Goal: Task Accomplishment & Management: Use online tool/utility

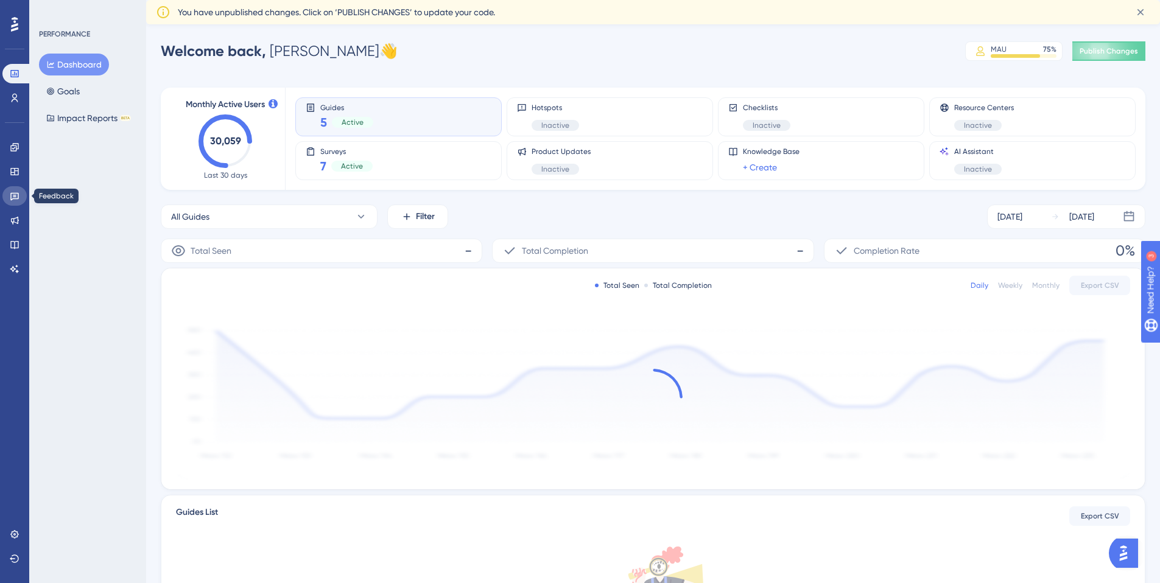
click at [21, 195] on link at bounding box center [14, 195] width 24 height 19
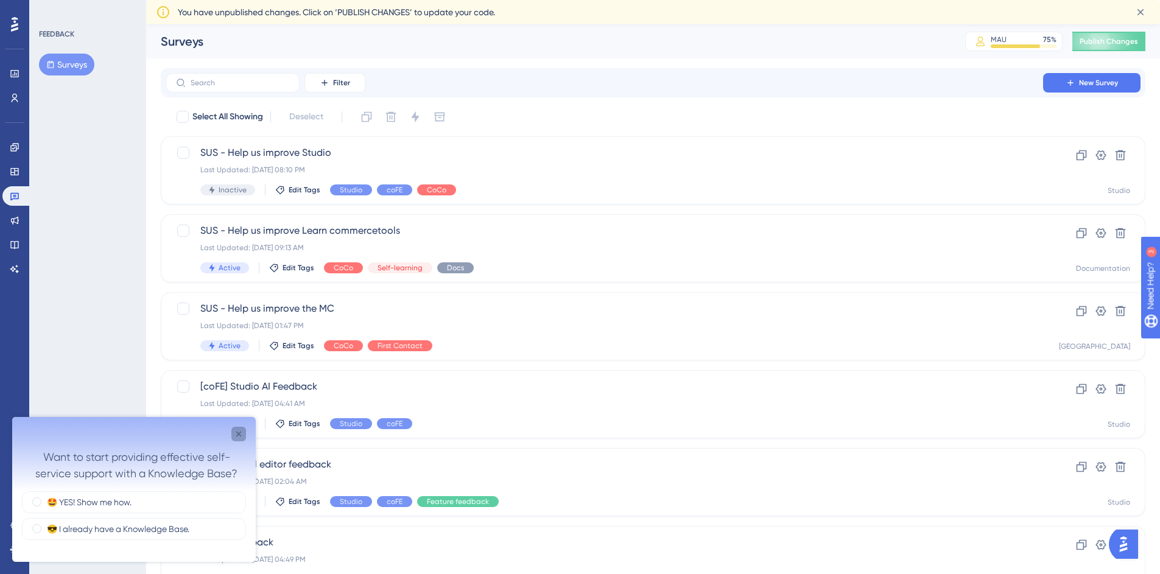
click at [238, 434] on icon "Close survey" at bounding box center [238, 434] width 5 height 5
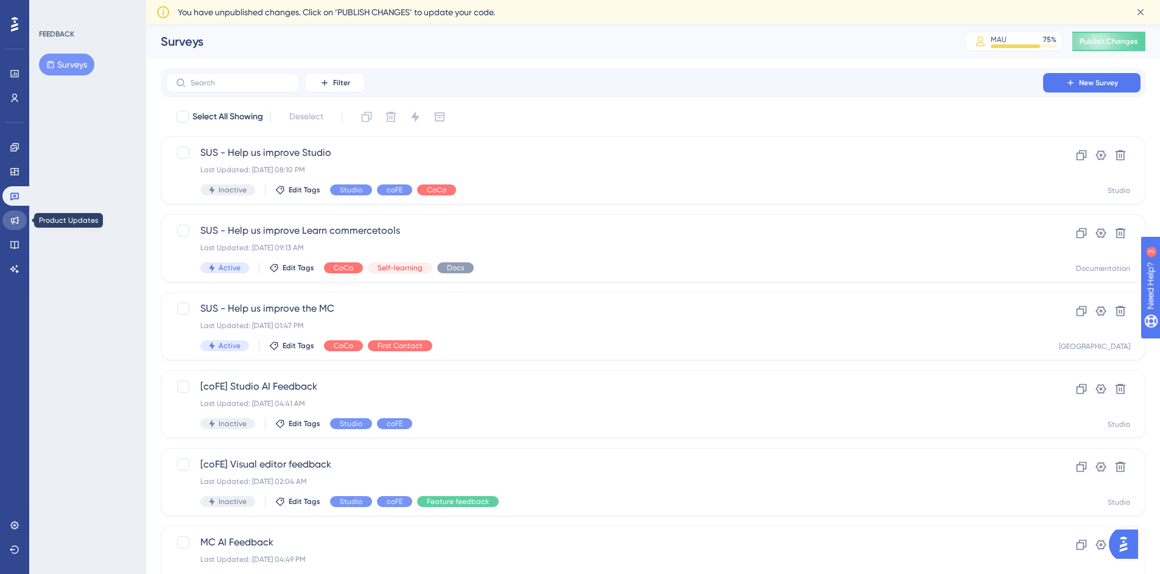
click at [22, 223] on link at bounding box center [14, 220] width 24 height 19
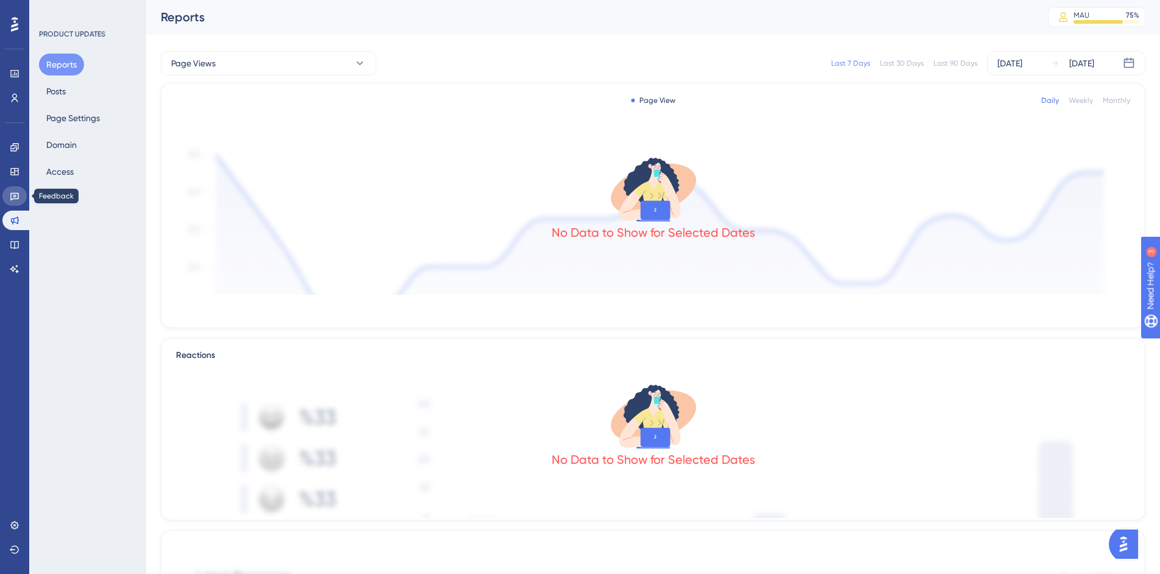
click at [13, 198] on icon at bounding box center [14, 197] width 9 height 8
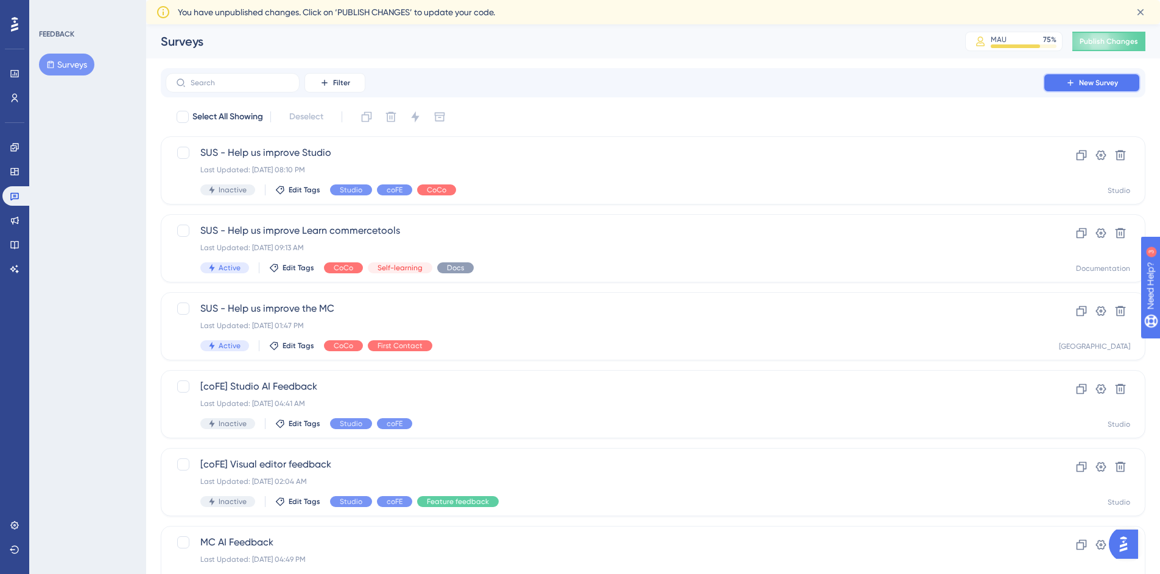
click at [1077, 80] on button "New Survey" at bounding box center [1091, 82] width 97 height 19
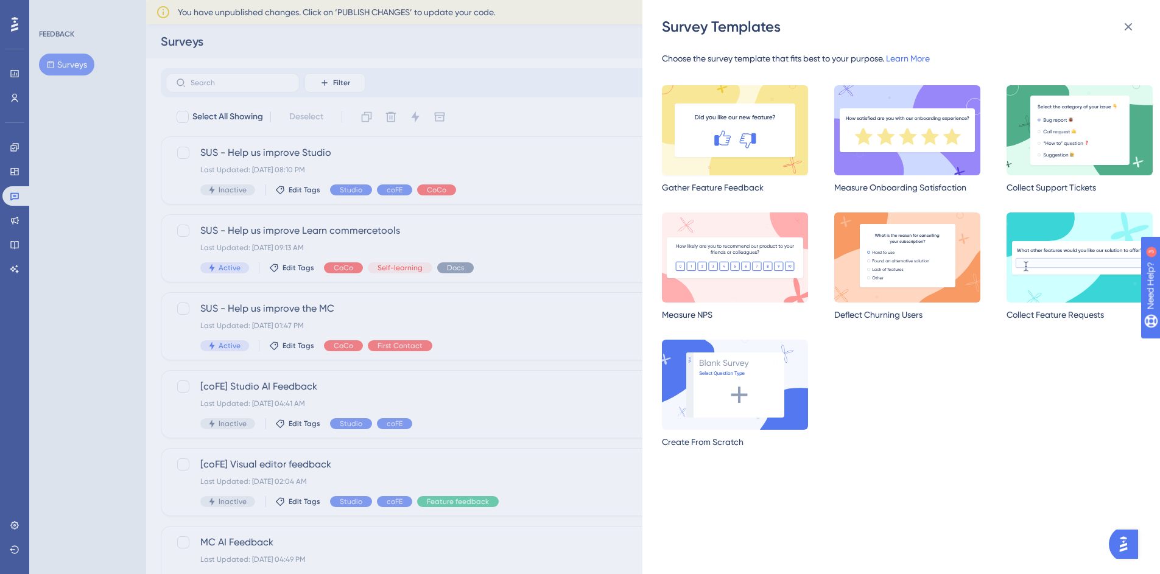
click at [779, 131] on img at bounding box center [735, 130] width 146 height 90
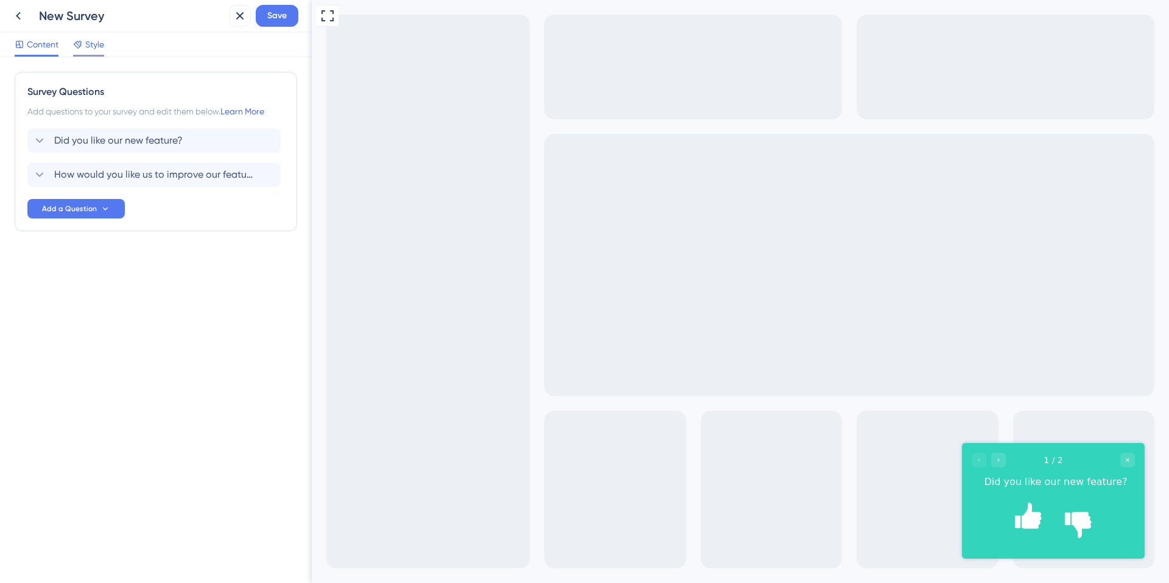
click at [89, 47] on span "Style" at bounding box center [94, 44] width 19 height 15
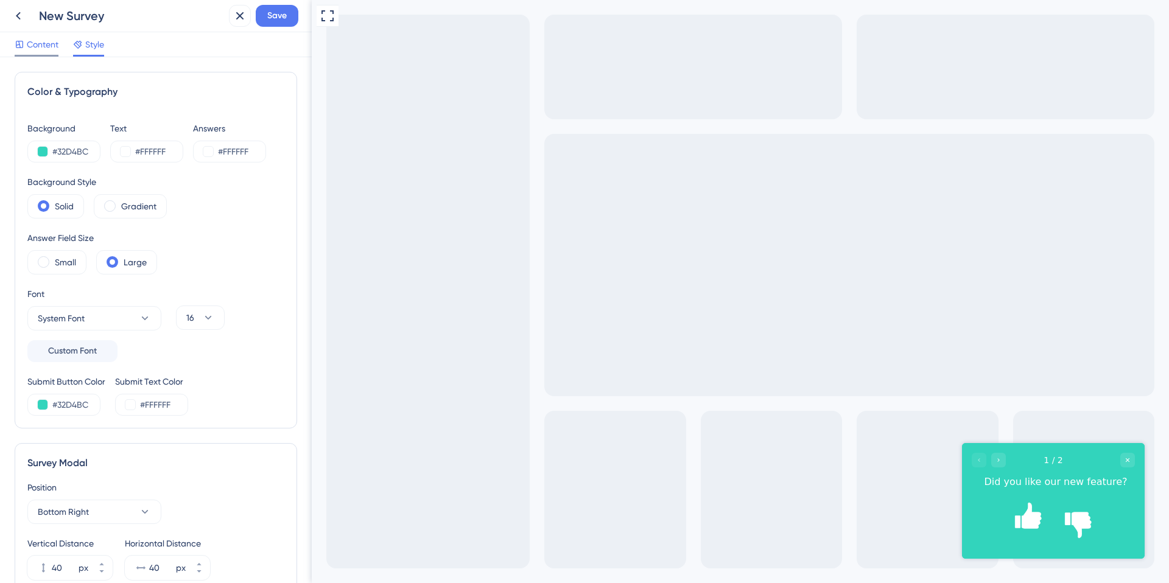
click at [25, 43] on div "Content" at bounding box center [37, 44] width 44 height 15
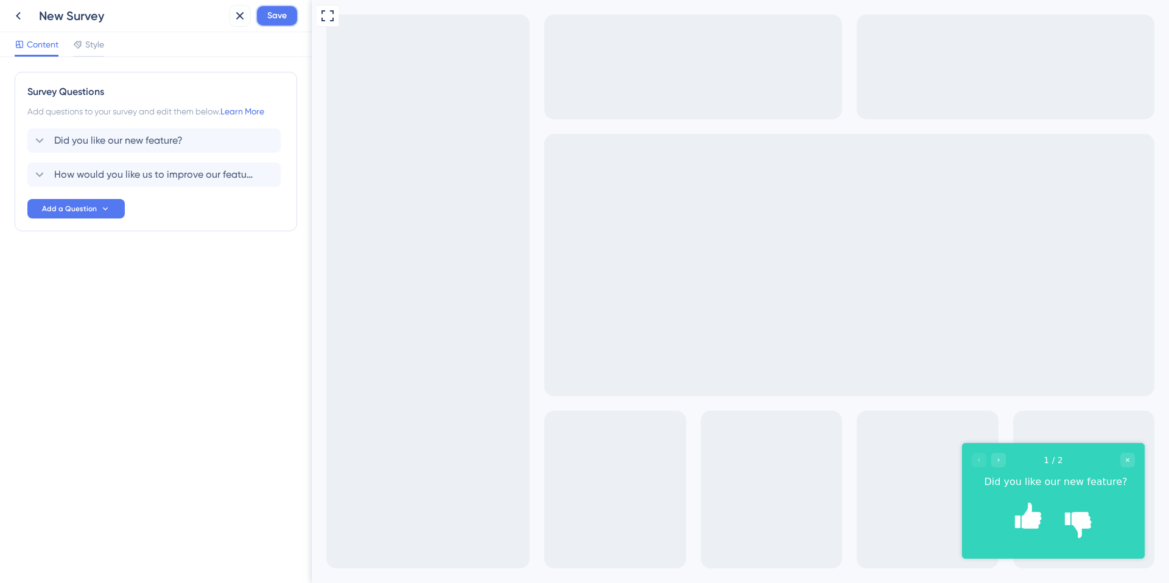
click at [273, 18] on span "Save" at bounding box center [276, 16] width 19 height 15
click at [98, 46] on span "Style" at bounding box center [94, 44] width 19 height 15
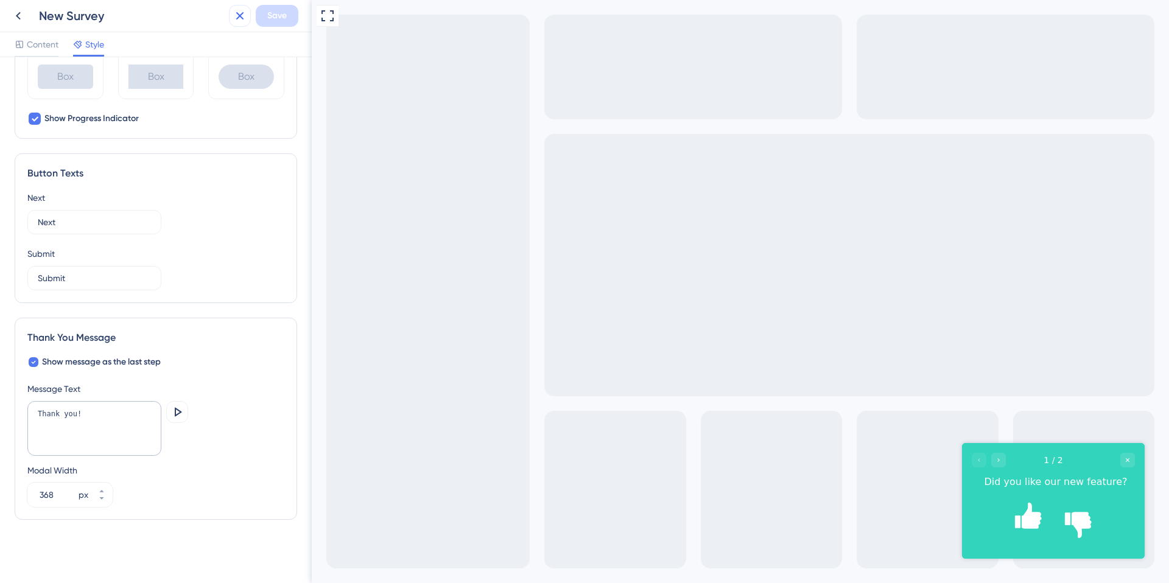
click at [239, 17] on icon at bounding box center [240, 16] width 8 height 8
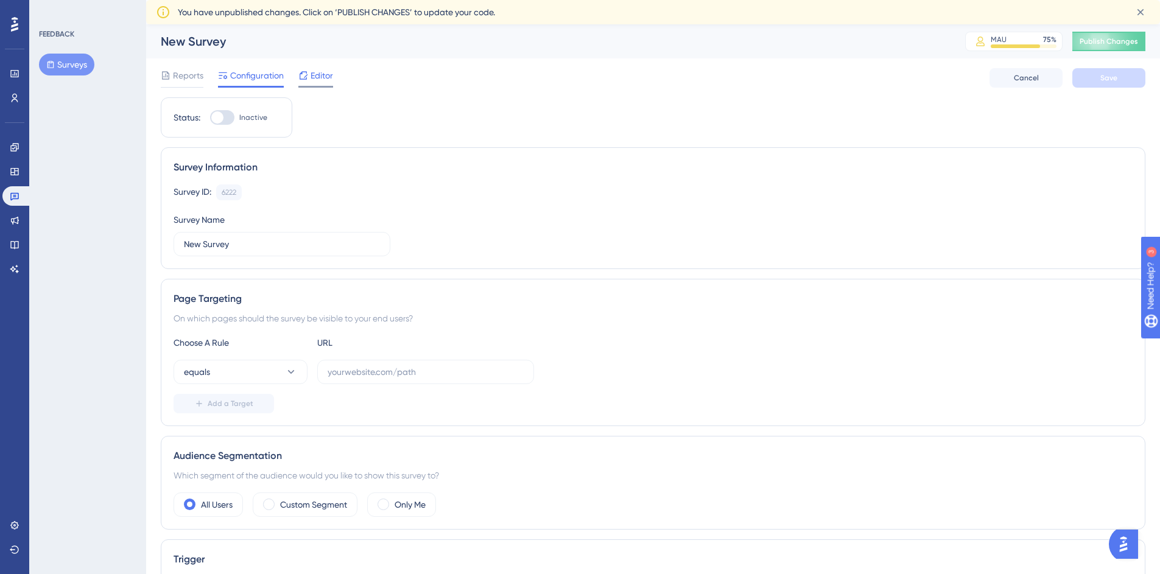
click at [319, 71] on span "Editor" at bounding box center [321, 75] width 23 height 15
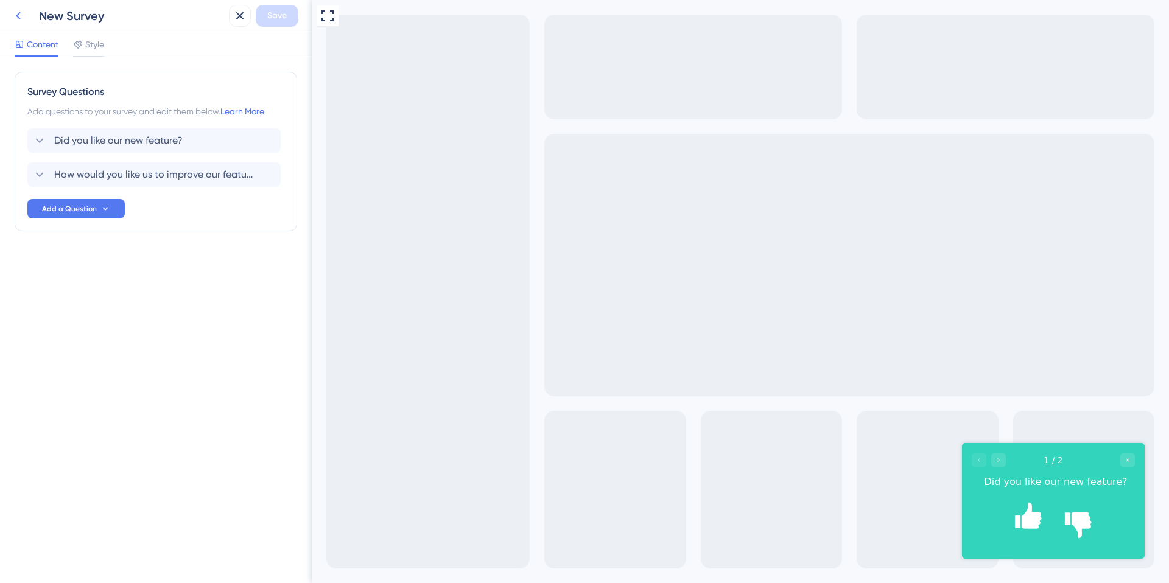
click at [21, 15] on icon at bounding box center [18, 16] width 15 height 15
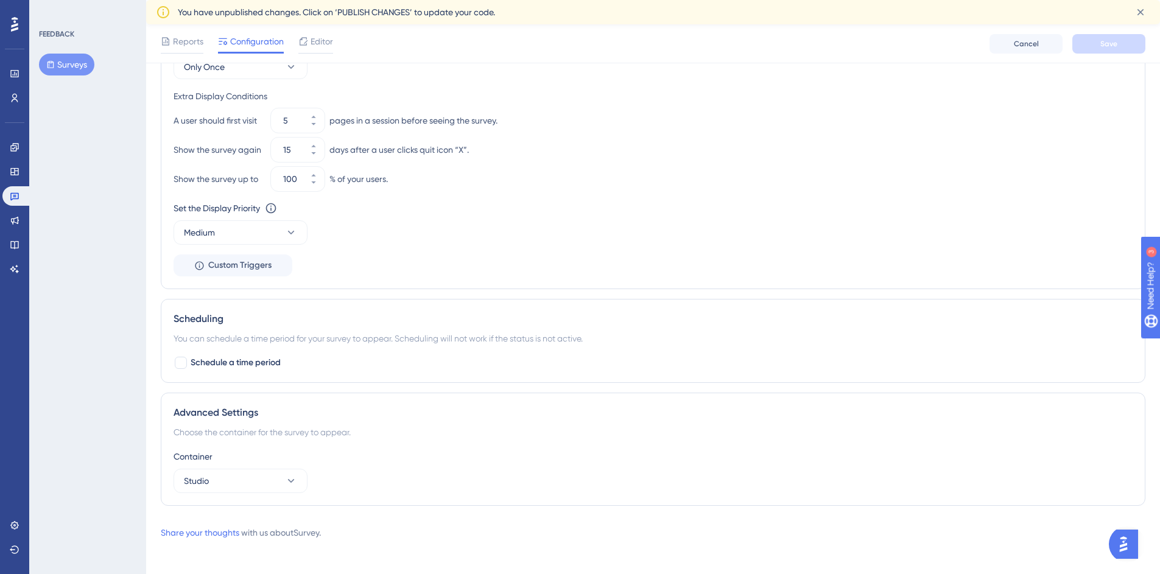
scroll to position [597, 0]
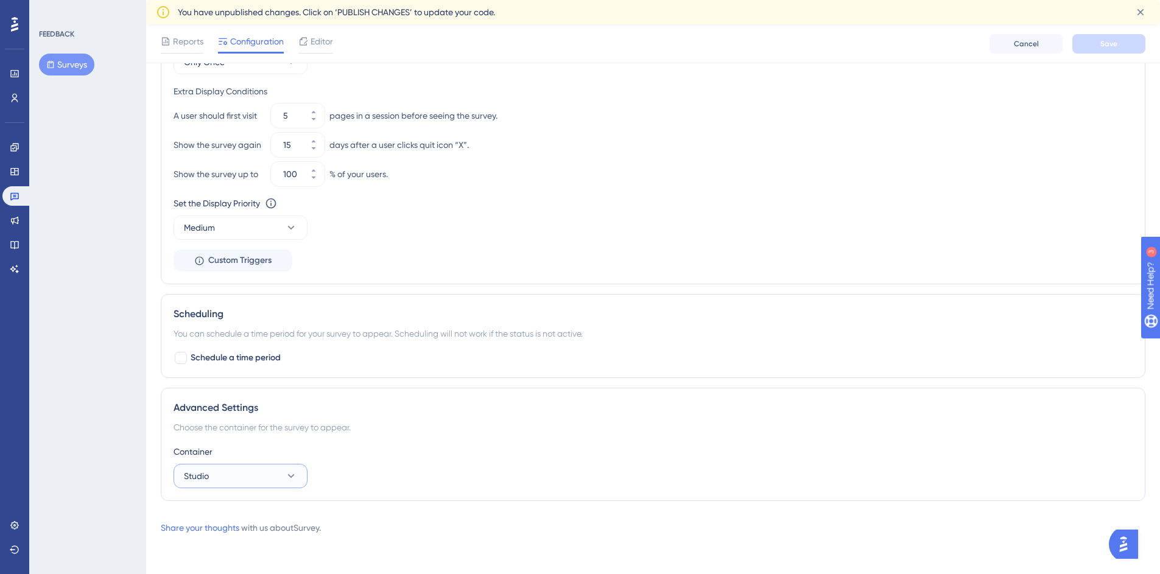
click at [233, 483] on button "Studio" at bounding box center [240, 476] width 134 height 24
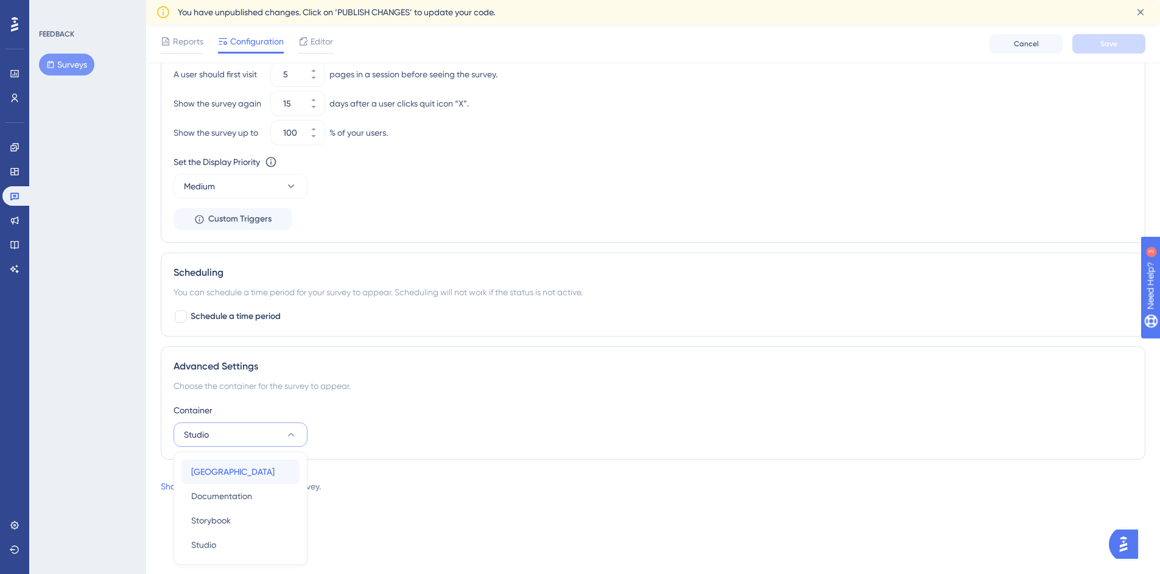
click at [253, 469] on span "[GEOGRAPHIC_DATA]" at bounding box center [232, 471] width 83 height 15
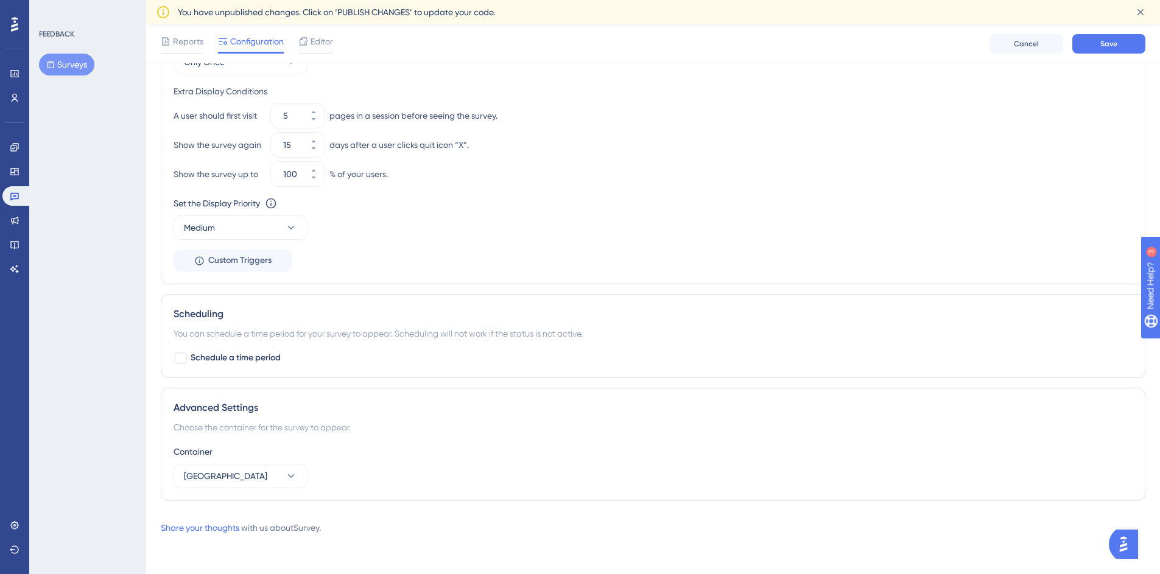
click at [516, 387] on div "Status: Inactive Survey Information Survey ID: 6222 Copy Survey Name New Survey…" at bounding box center [653, 8] width 984 height 1006
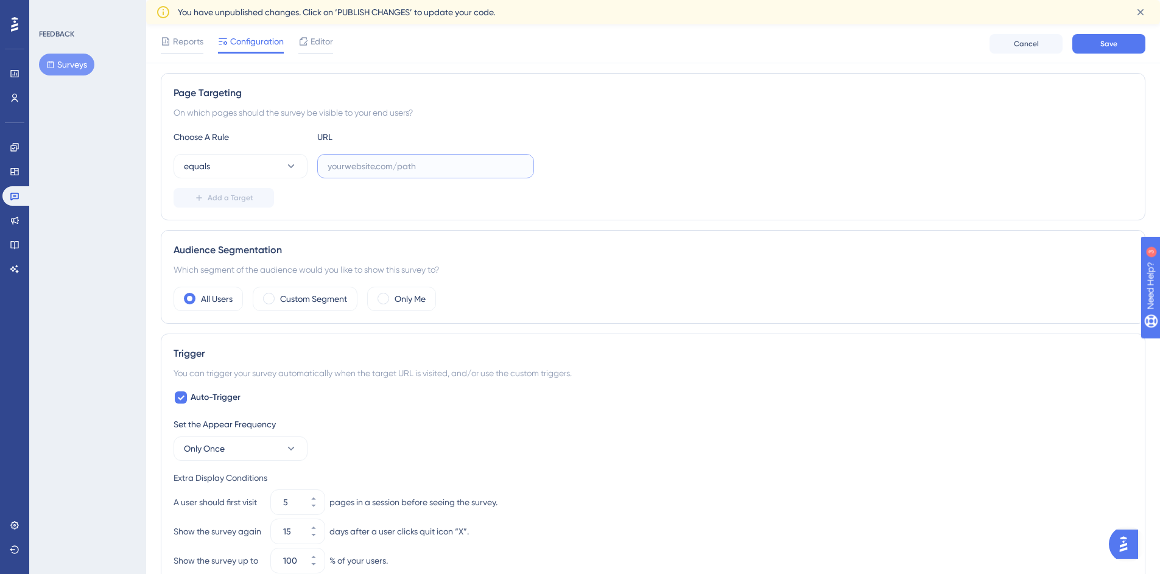
click at [360, 161] on input "text" at bounding box center [425, 165] width 196 height 13
type input "c"
type input "[DOMAIN_NAME]"
drag, startPoint x: 412, startPoint y: 200, endPoint x: 388, endPoint y: 193, distance: 24.7
click at [412, 200] on div "Add a Target" at bounding box center [652, 197] width 959 height 19
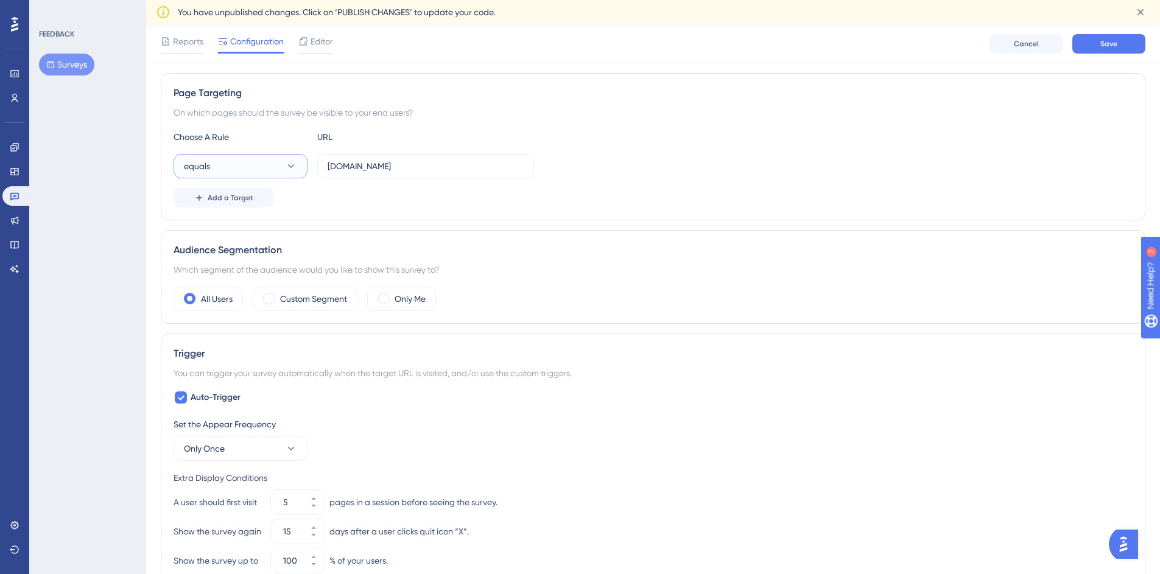
click at [245, 170] on button "equals" at bounding box center [240, 166] width 134 height 24
click at [248, 240] on div "contains contains" at bounding box center [240, 252] width 99 height 24
click at [435, 190] on div "Add a Target" at bounding box center [652, 197] width 959 height 19
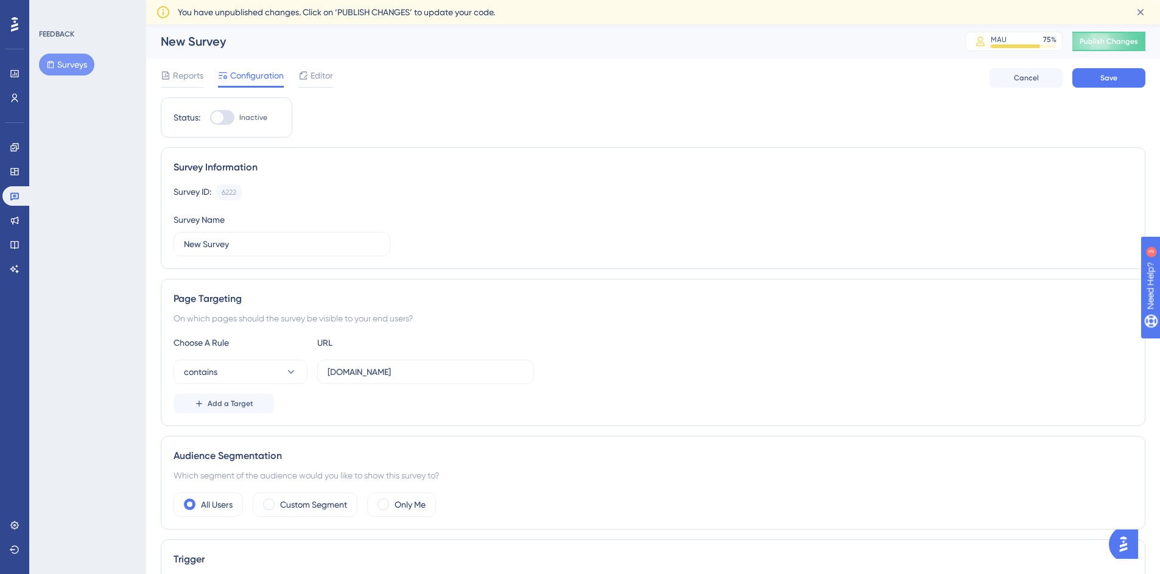
click at [1109, 89] on div "Reports Configuration Editor Cancel Save" at bounding box center [653, 77] width 984 height 39
click at [1110, 79] on span "Save" at bounding box center [1108, 78] width 17 height 10
click at [190, 74] on span "Reports" at bounding box center [188, 75] width 30 height 15
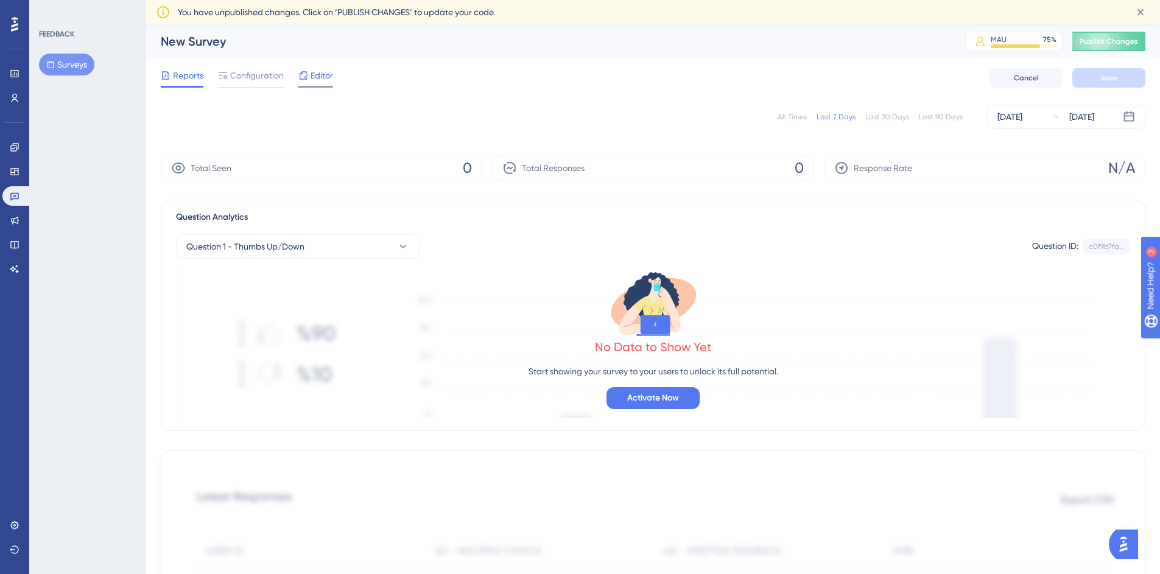
click at [308, 78] on icon at bounding box center [303, 76] width 10 height 10
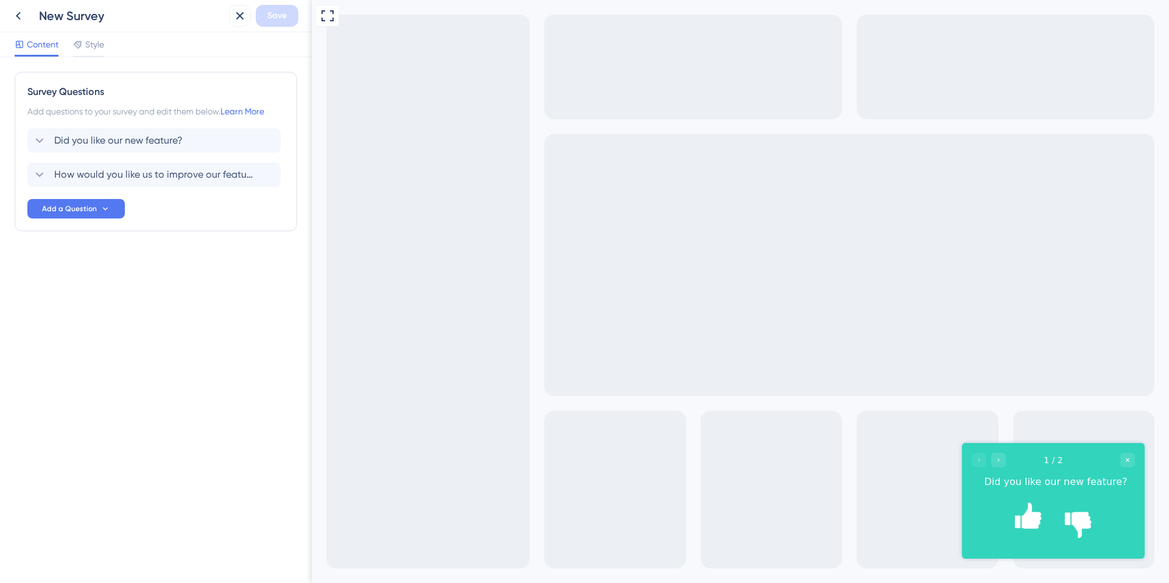
click at [424, 27] on div "Full Screen Preview" at bounding box center [740, 291] width 857 height 583
click at [324, 13] on icon at bounding box center [327, 16] width 15 height 15
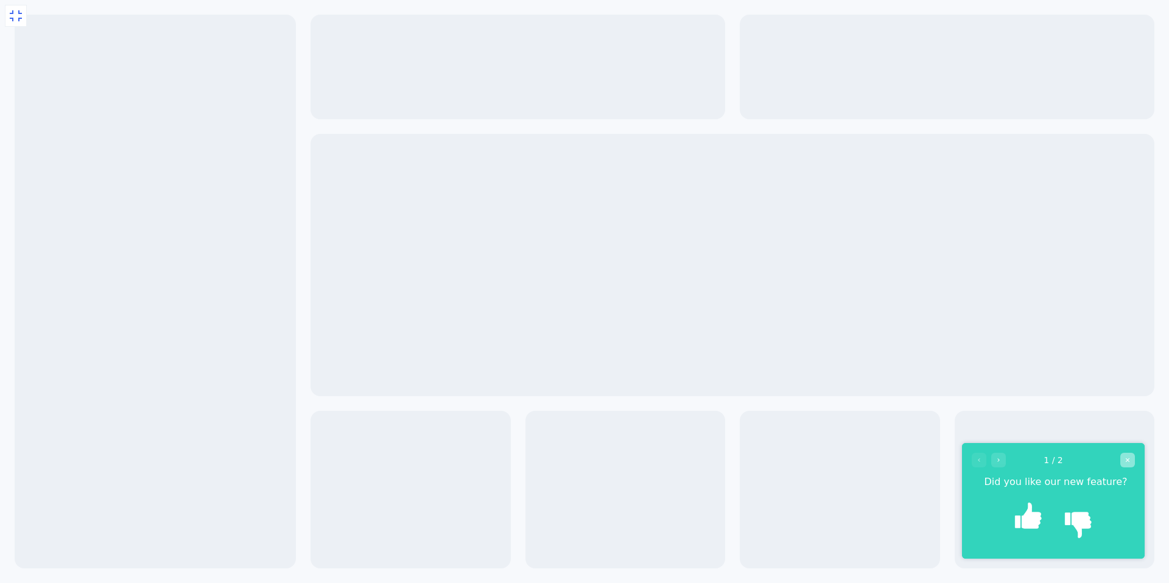
click at [1129, 459] on icon "Close survey" at bounding box center [1127, 460] width 7 height 7
click at [15, 16] on icon at bounding box center [16, 16] width 15 height 15
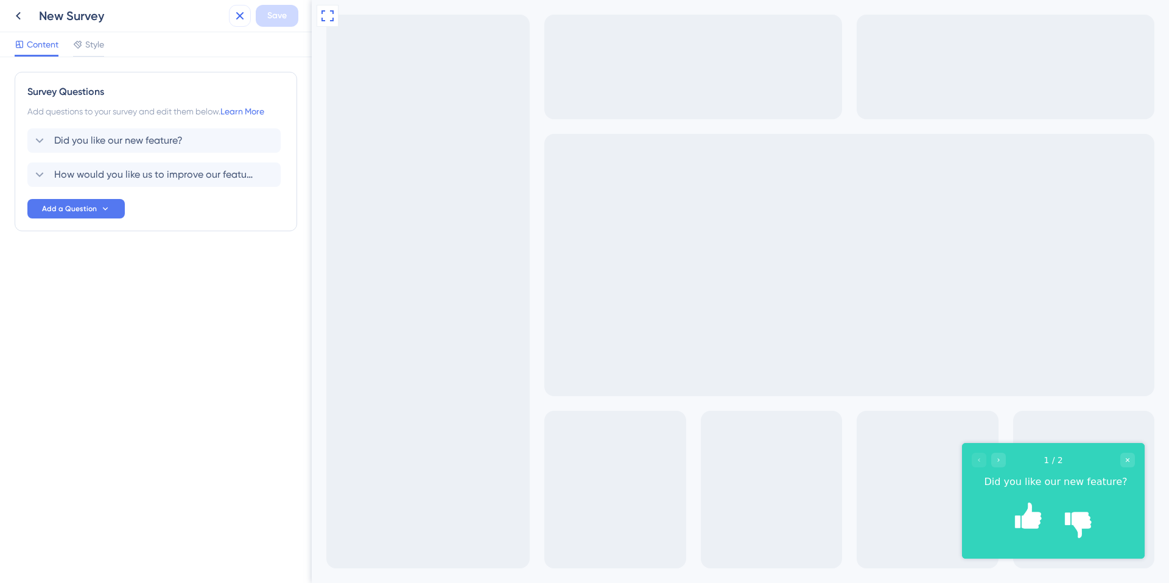
click at [239, 16] on icon at bounding box center [240, 16] width 8 height 8
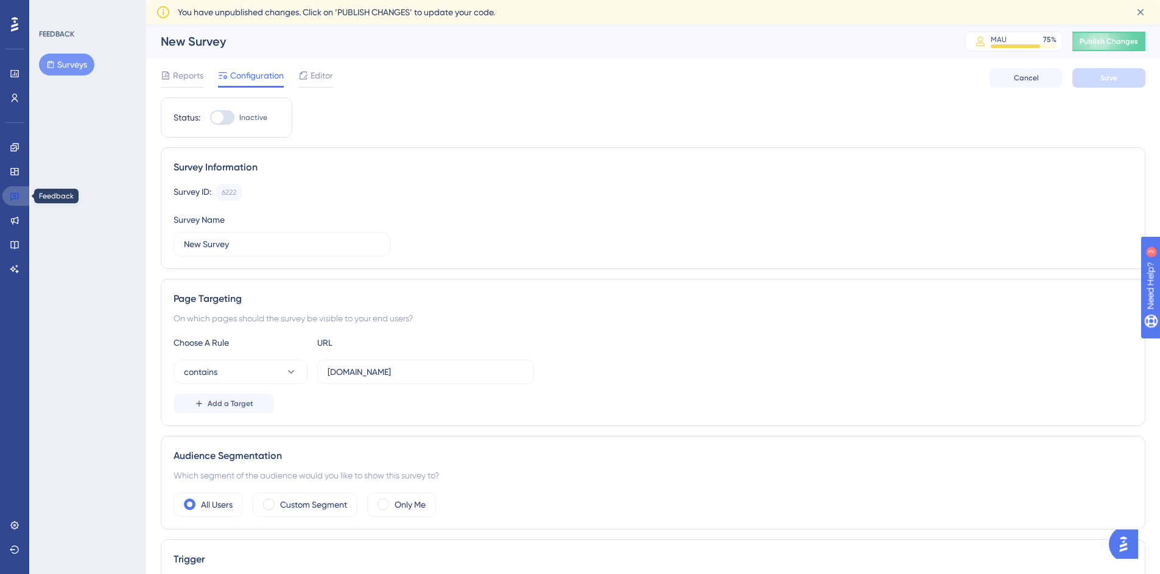
click at [23, 200] on link at bounding box center [16, 195] width 29 height 19
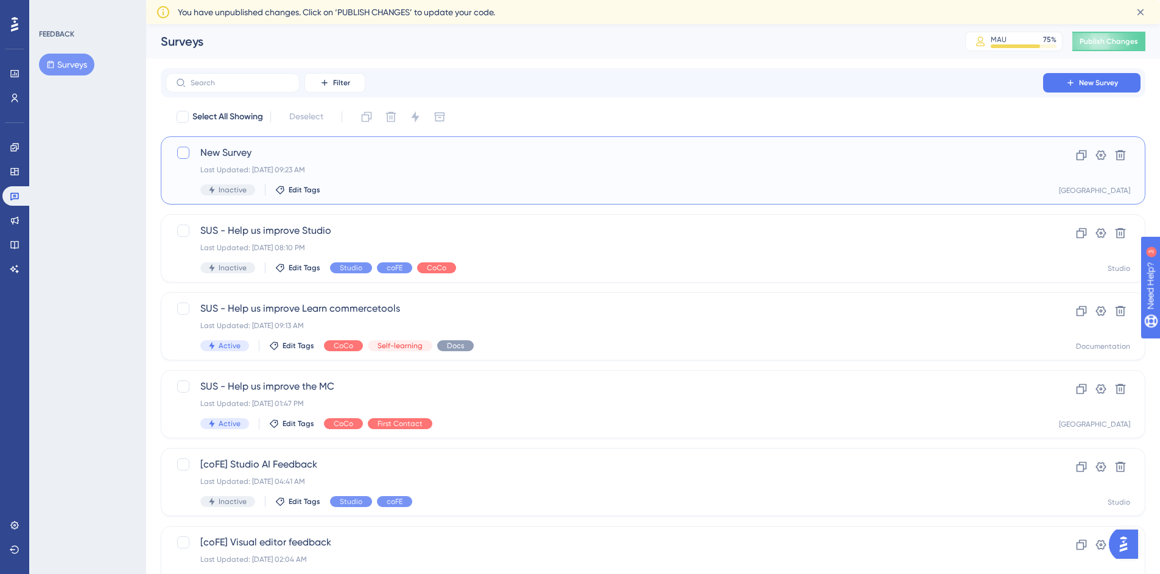
click at [186, 152] on div at bounding box center [183, 153] width 12 height 12
checkbox input "true"
click at [1122, 151] on icon at bounding box center [1120, 155] width 10 height 10
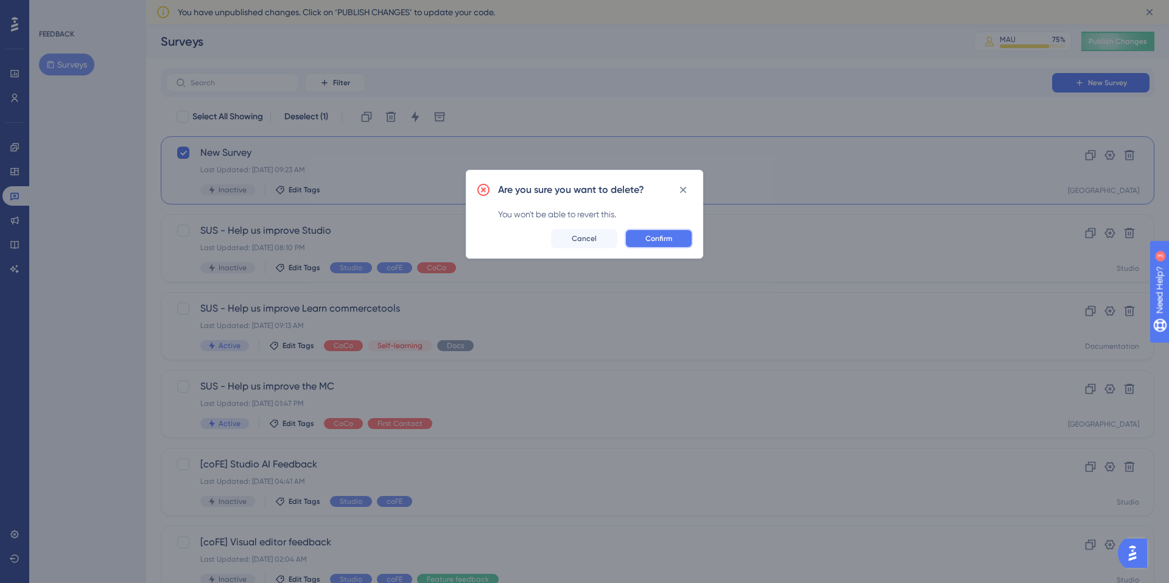
click at [671, 239] on span "Confirm" at bounding box center [658, 239] width 27 height 10
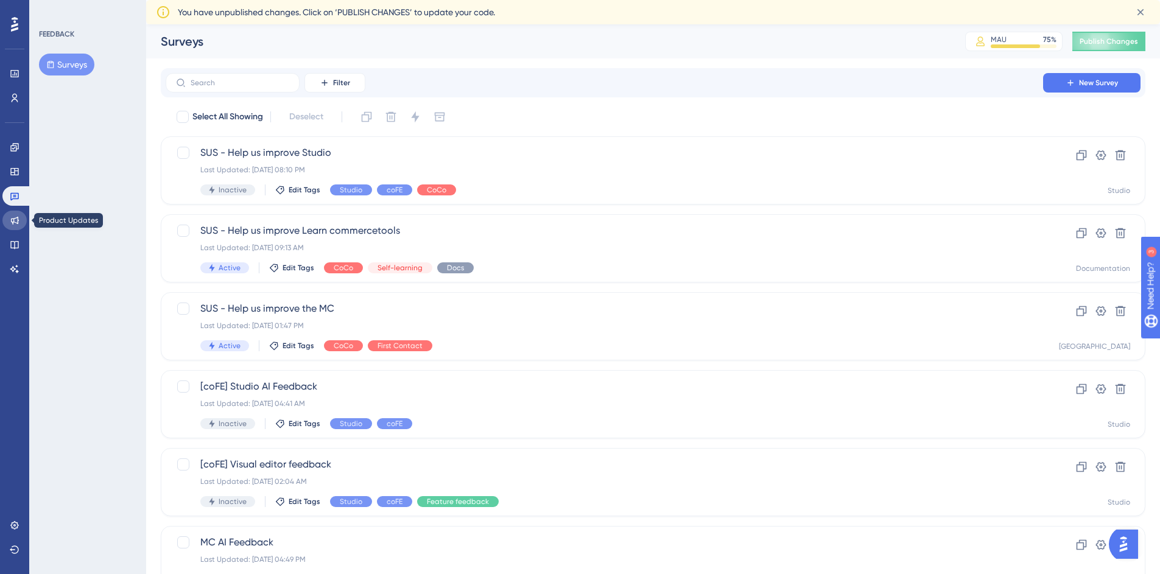
click at [21, 222] on link at bounding box center [14, 220] width 24 height 19
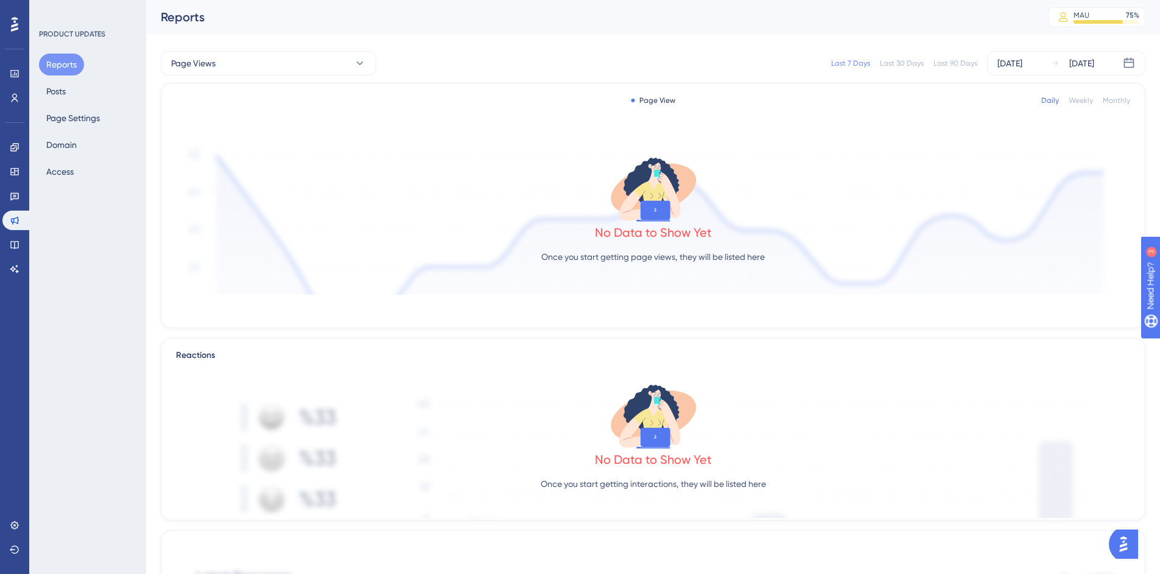
click at [77, 93] on div "Reports Posts Page Settings Domain Access" at bounding box center [88, 118] width 99 height 129
click at [56, 89] on button "Posts" at bounding box center [56, 91] width 34 height 22
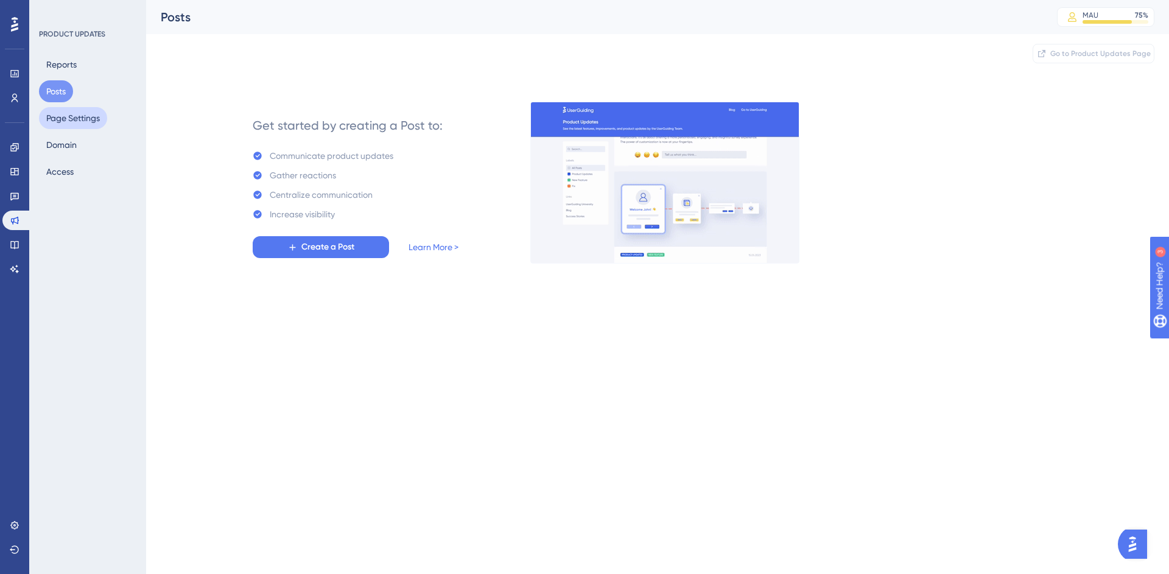
click at [63, 116] on button "Page Settings" at bounding box center [73, 118] width 68 height 22
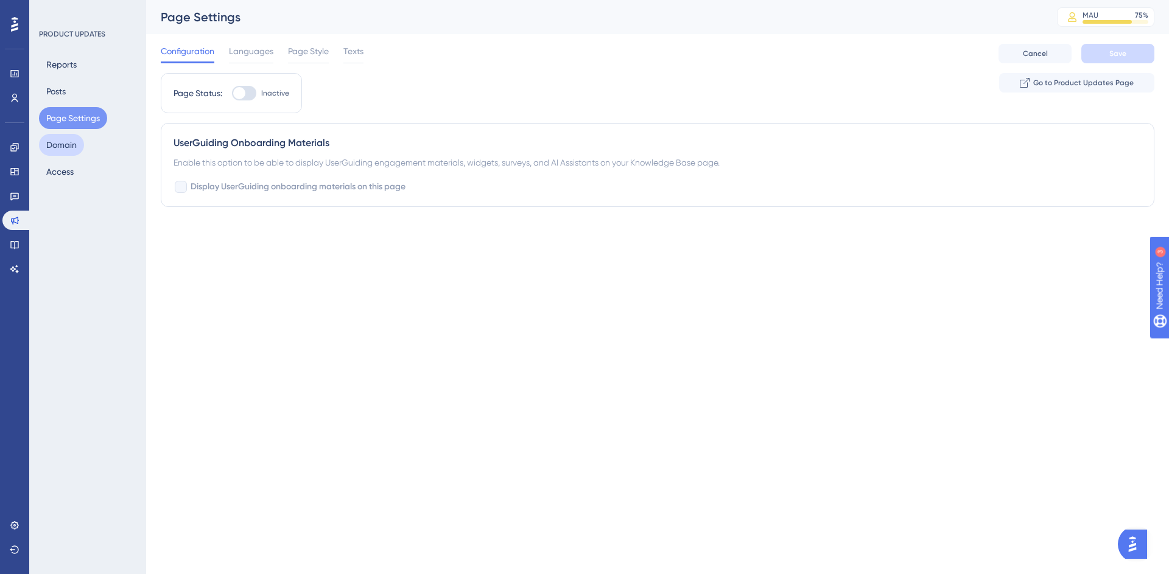
click at [65, 149] on button "Domain" at bounding box center [61, 145] width 45 height 22
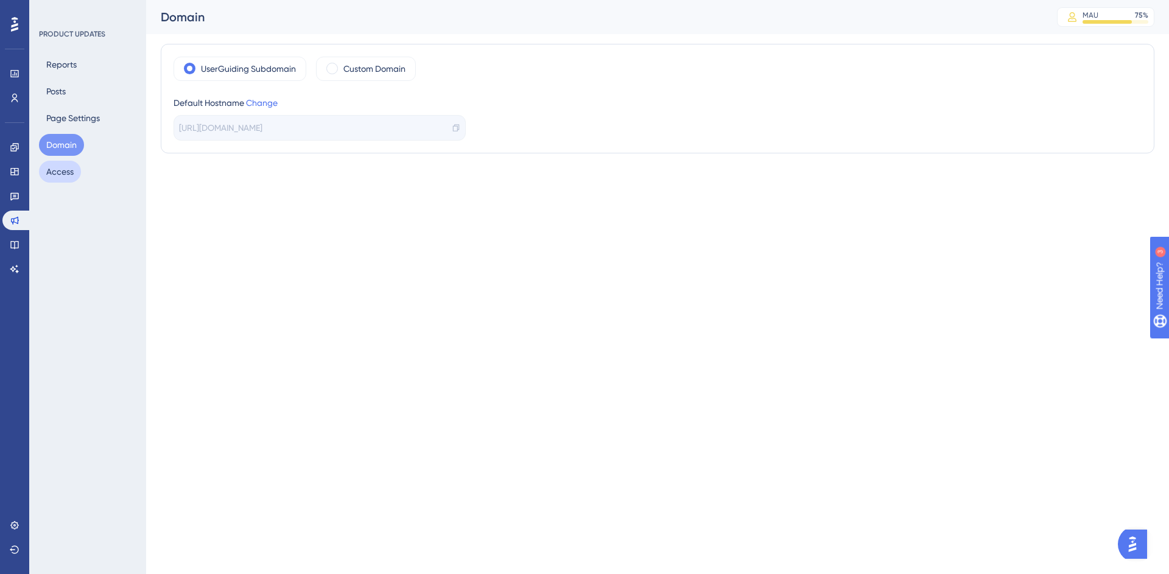
click at [58, 171] on button "Access" at bounding box center [60, 172] width 42 height 22
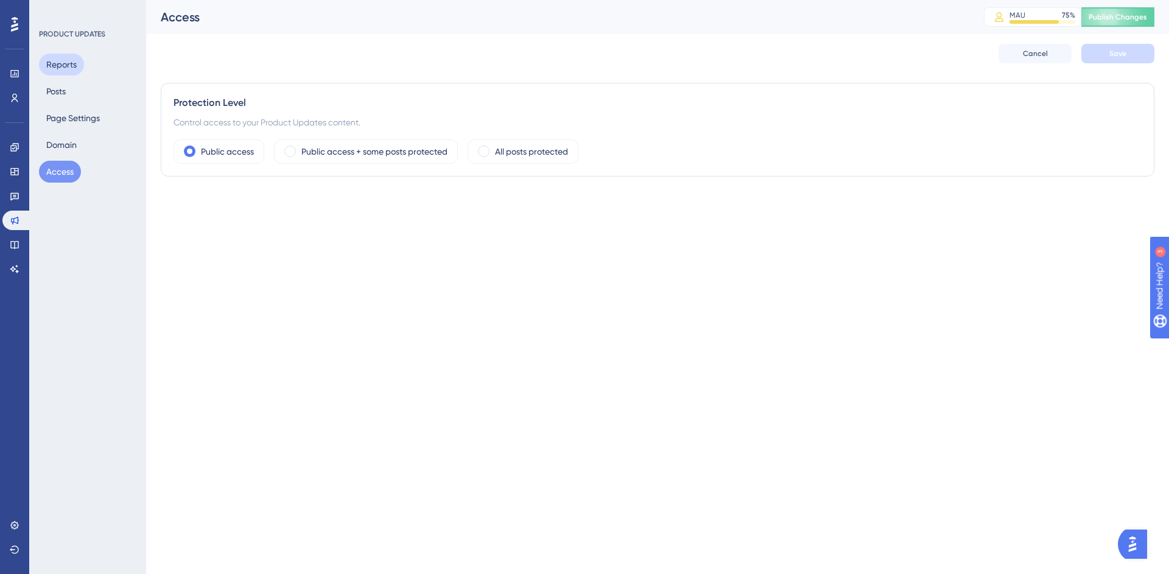
click at [72, 63] on button "Reports" at bounding box center [61, 65] width 45 height 22
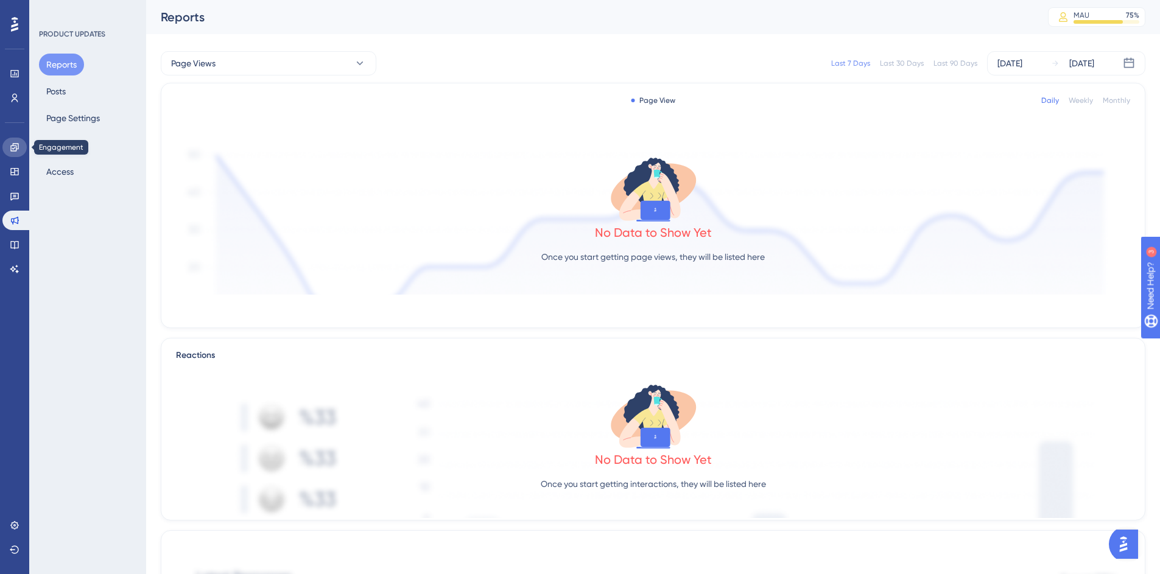
click at [21, 145] on link at bounding box center [14, 147] width 24 height 19
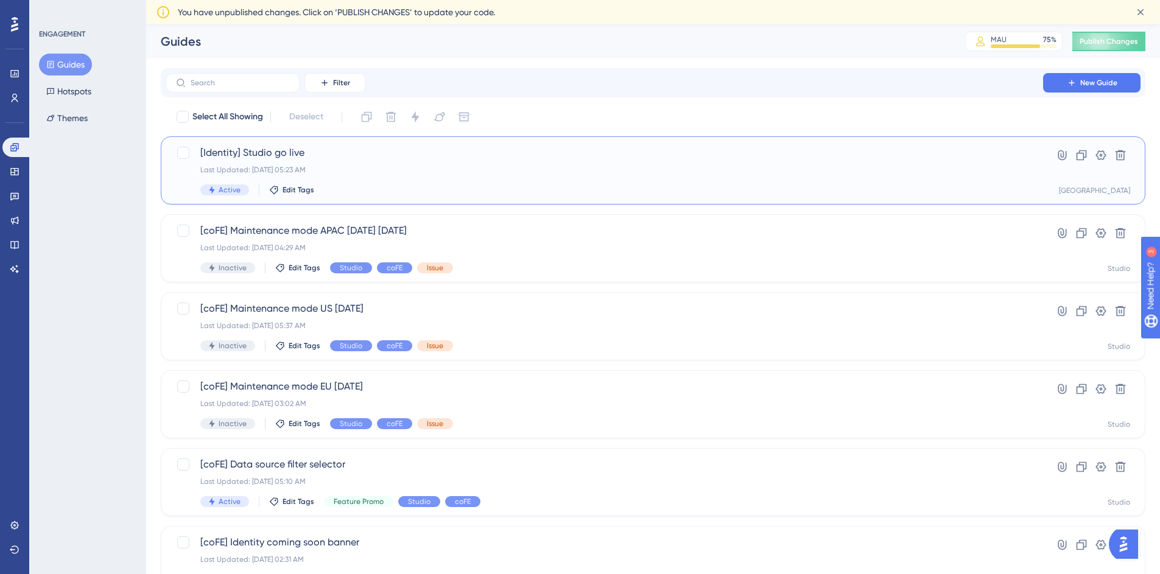
click at [494, 175] on div "[Identity] Studio go live Last Updated: [DATE] 05:23 AM Active Edit Tags" at bounding box center [604, 170] width 808 height 50
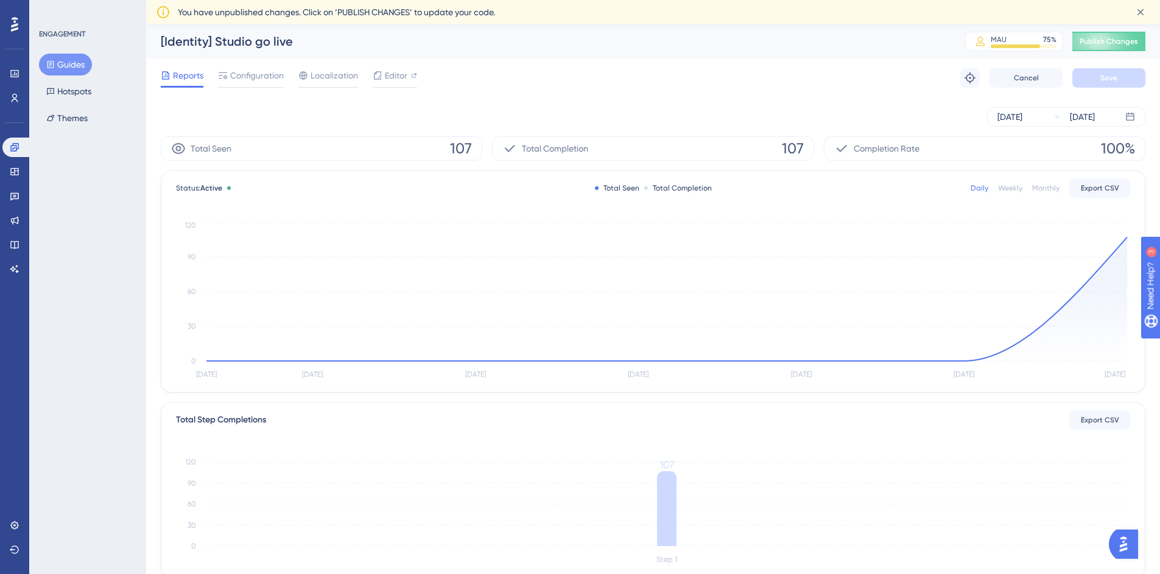
click at [83, 62] on button "Guides" at bounding box center [65, 65] width 53 height 22
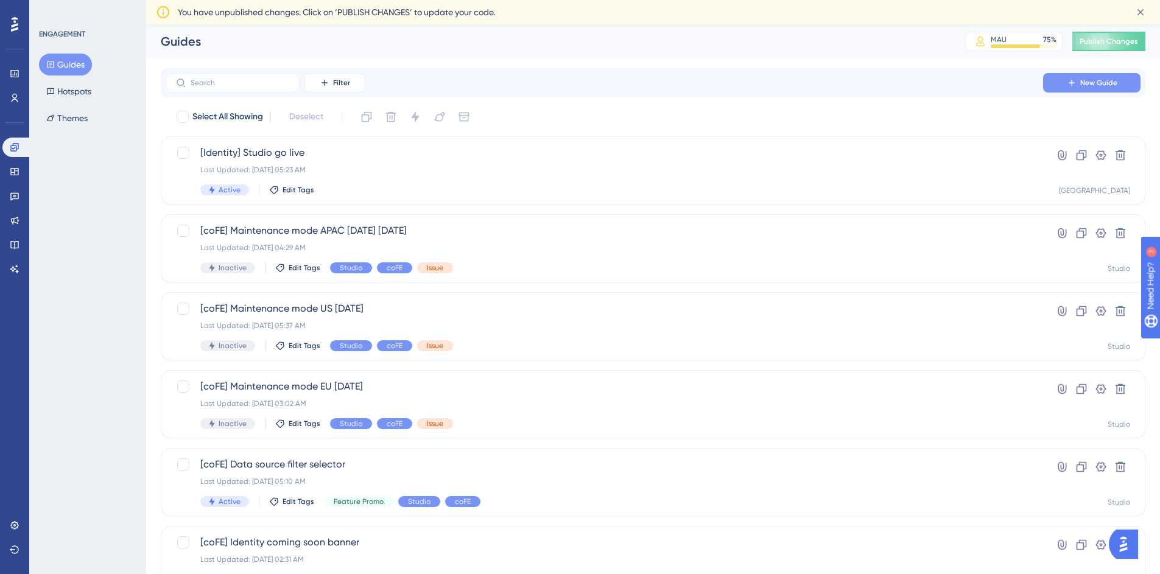
click at [1117, 83] on button "New Guide" at bounding box center [1091, 82] width 97 height 19
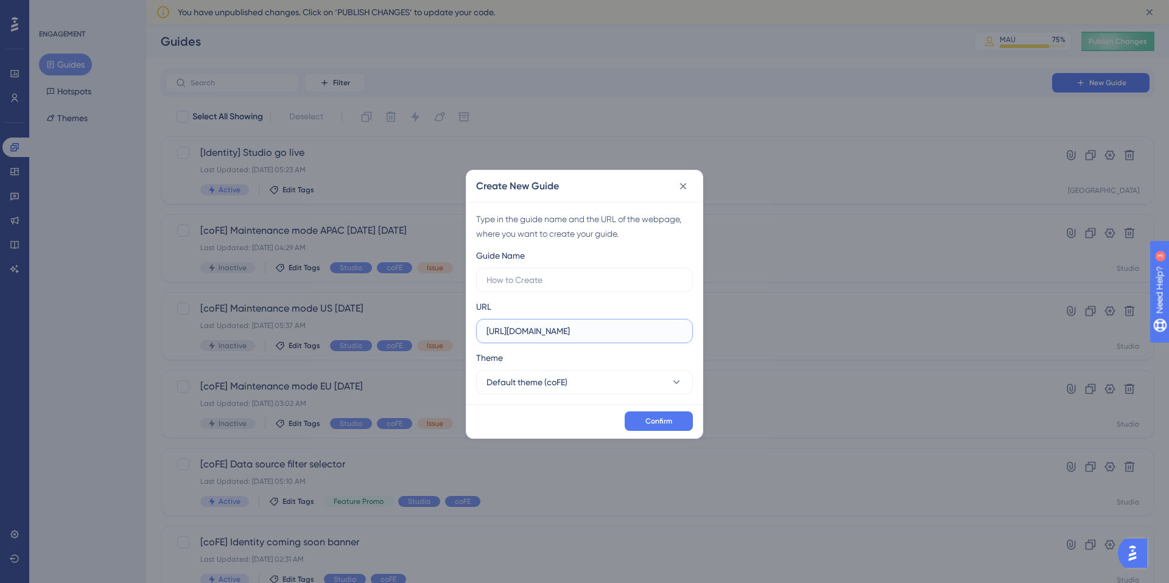
click at [555, 336] on input "[URL][DOMAIN_NAME]" at bounding box center [584, 330] width 196 height 13
type input "[DOMAIN_NAME]"
click at [636, 305] on div "URL [DOMAIN_NAME]" at bounding box center [584, 321] width 217 height 44
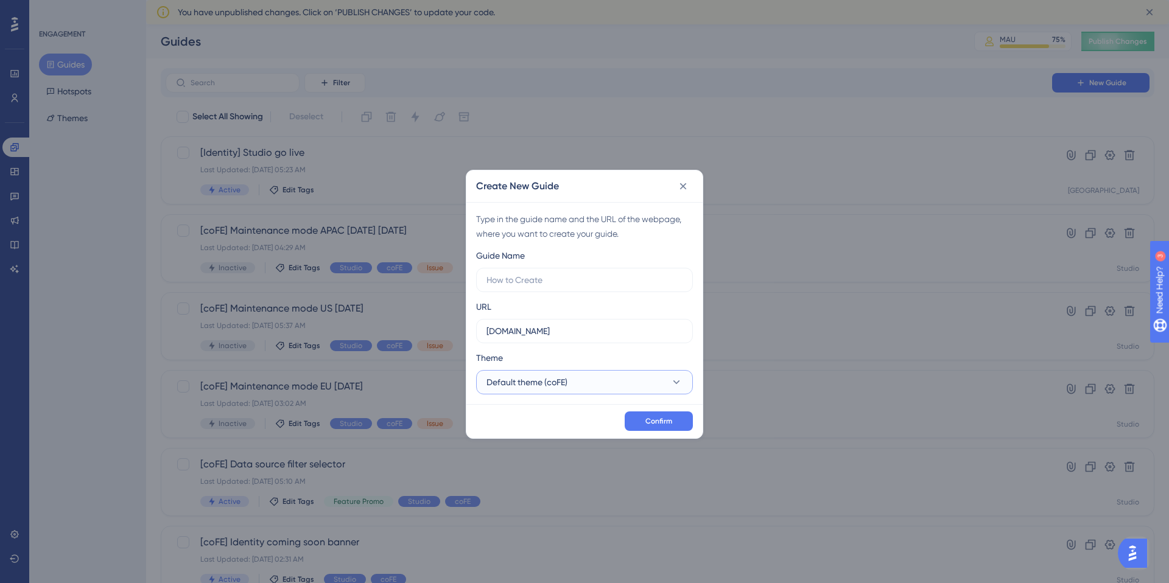
click at [575, 385] on button "Default theme (coFE)" at bounding box center [584, 382] width 217 height 24
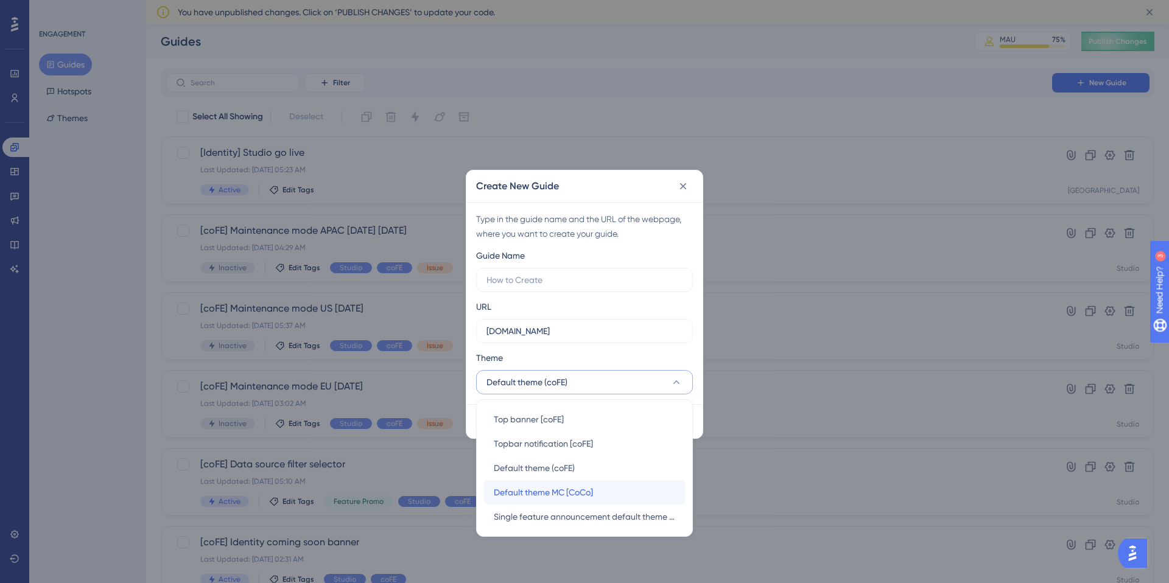
click at [601, 484] on div "Default theme MC [CoCo] Default theme MC [CoCo]" at bounding box center [584, 492] width 181 height 24
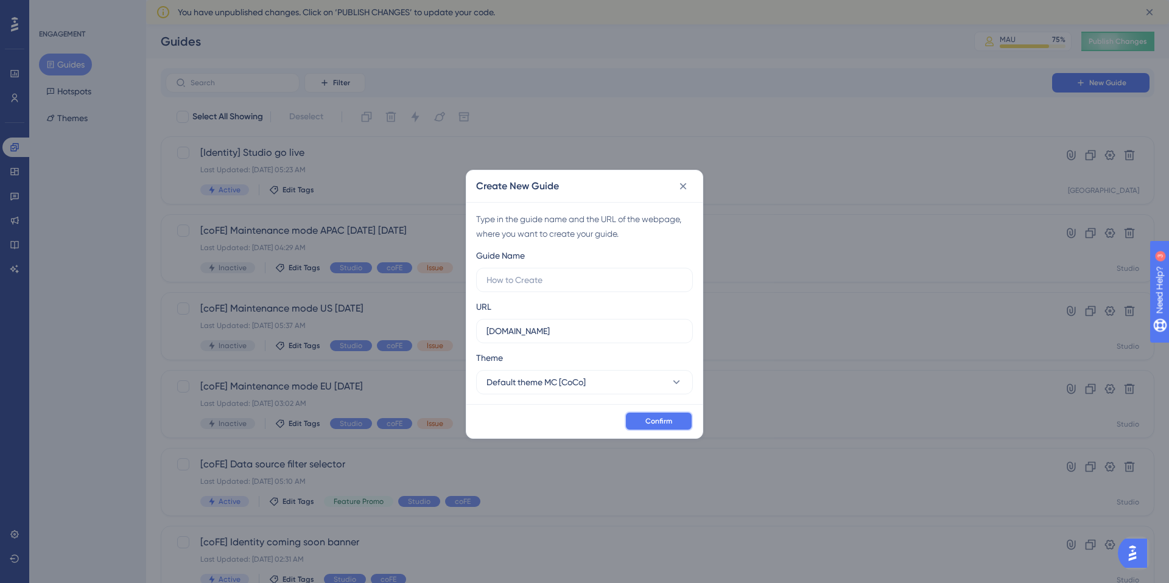
click at [662, 419] on span "Confirm" at bounding box center [658, 421] width 27 height 10
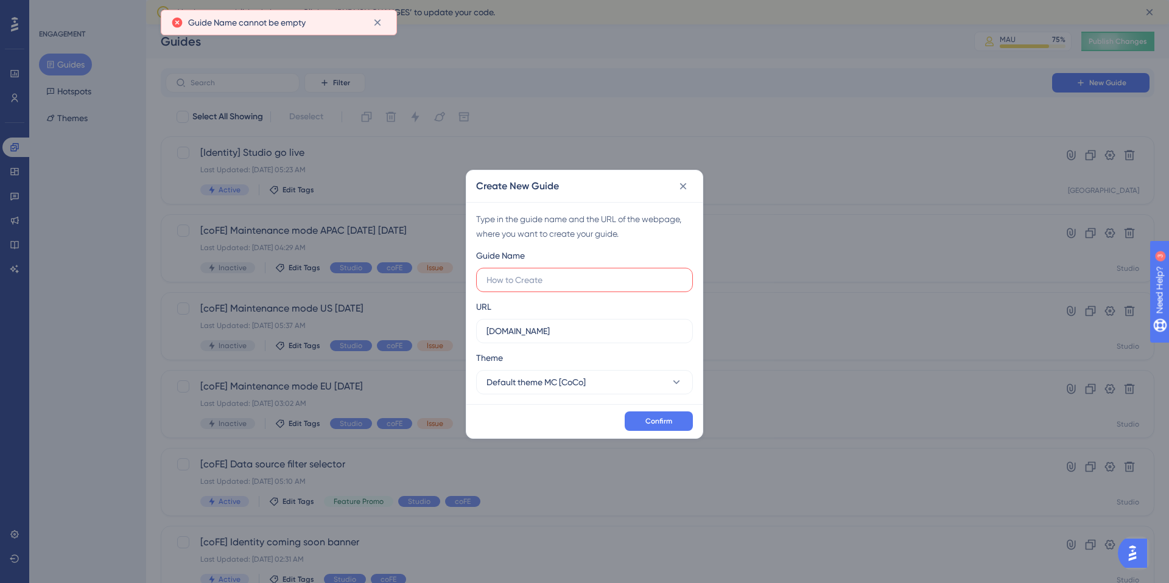
click at [555, 272] on label at bounding box center [584, 280] width 217 height 24
click at [555, 273] on input "text" at bounding box center [584, 279] width 196 height 13
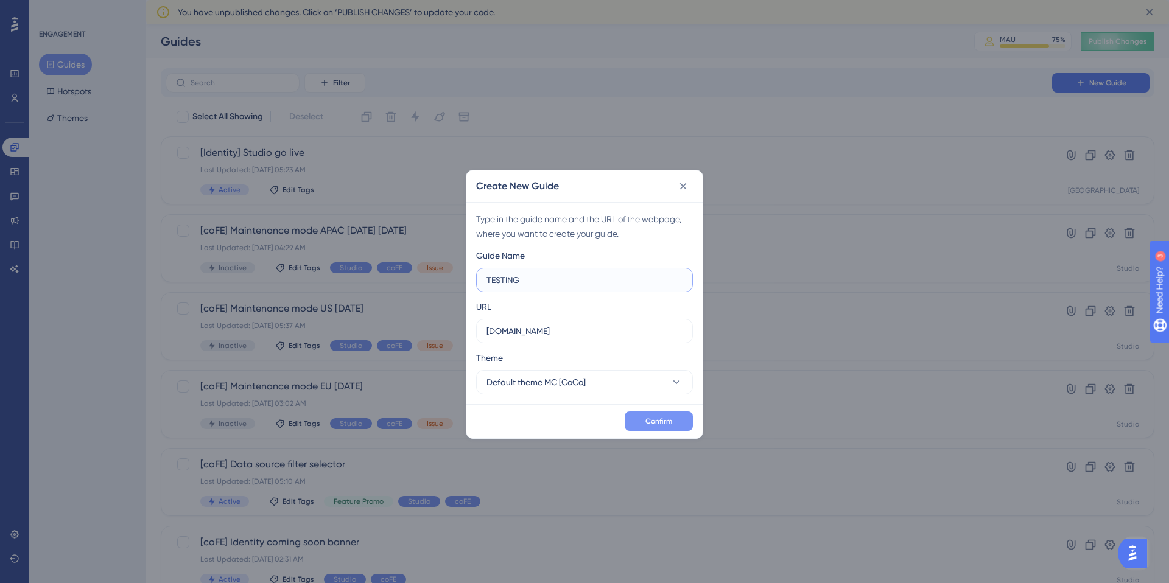
type input "TESTING"
click at [665, 426] on button "Confirm" at bounding box center [659, 420] width 68 height 19
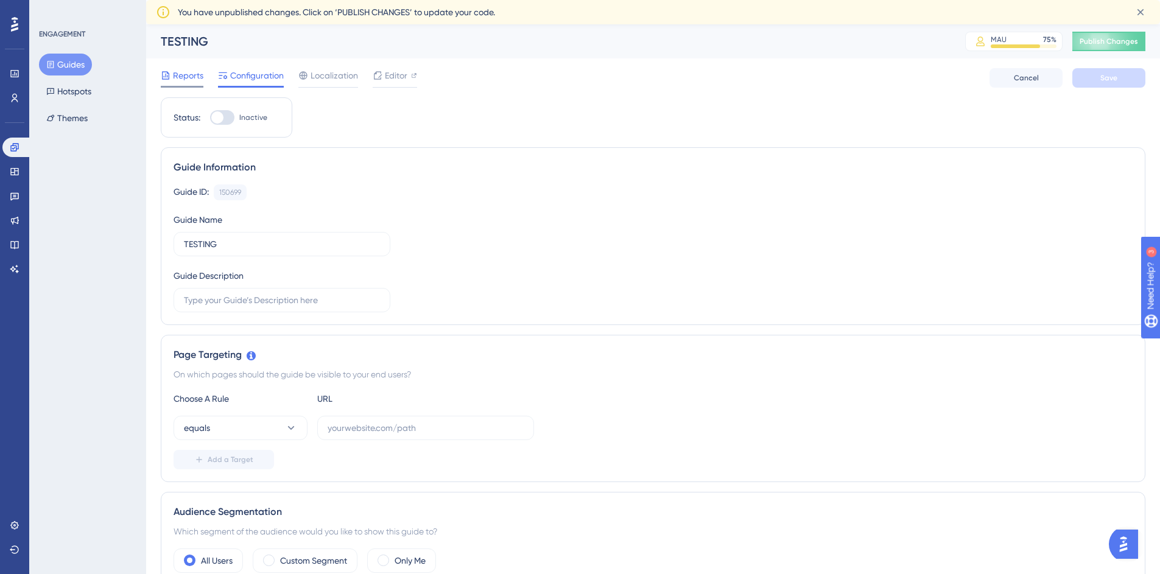
click at [196, 77] on span "Reports" at bounding box center [188, 75] width 30 height 15
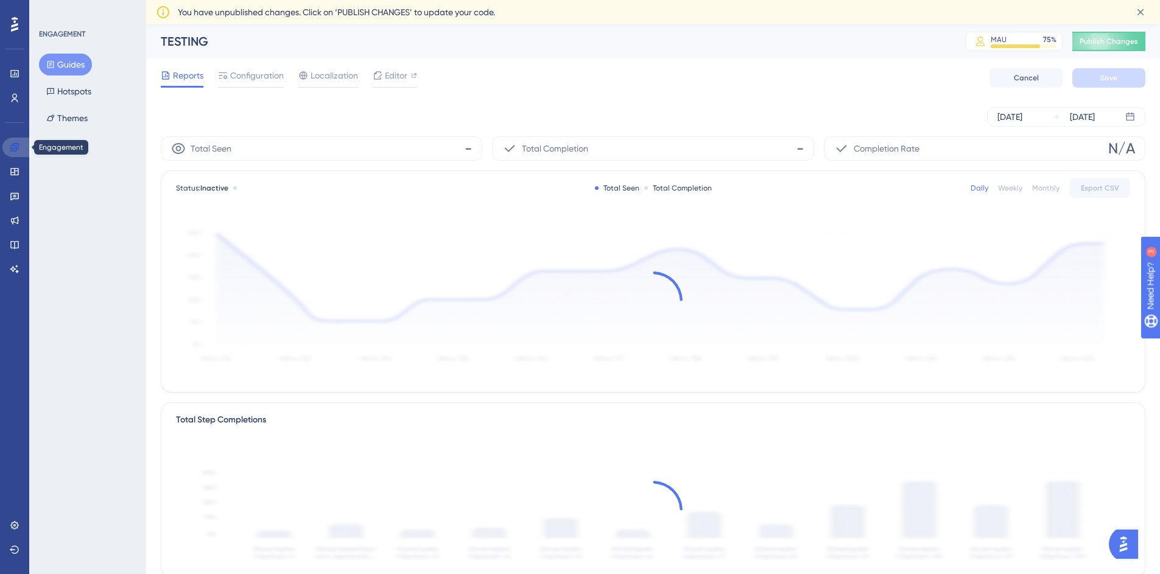
click at [15, 145] on icon at bounding box center [15, 147] width 10 height 10
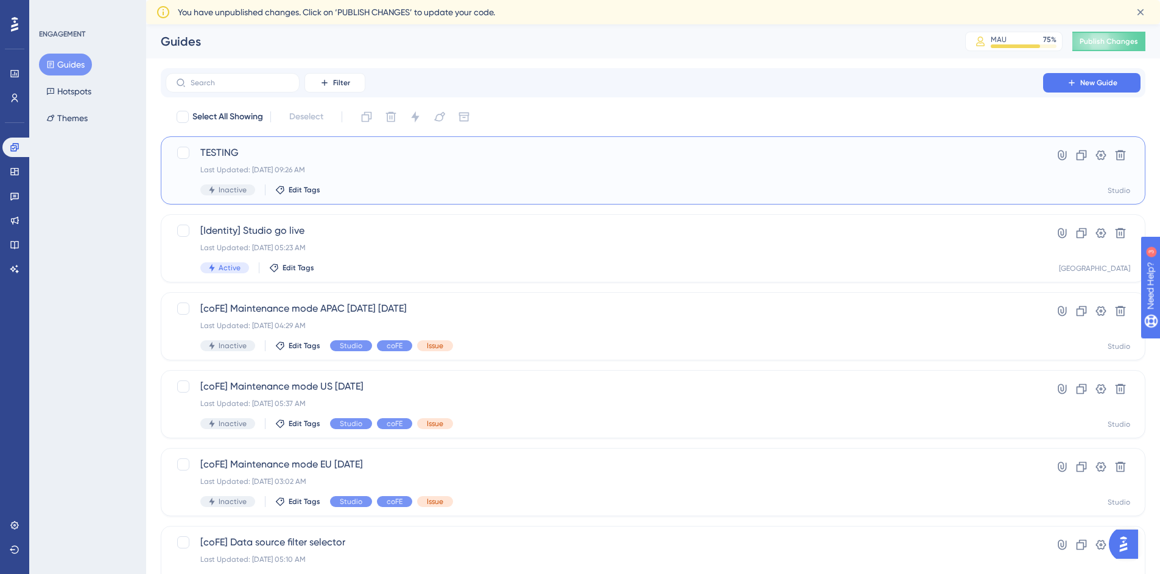
click at [440, 166] on div "Last Updated: [DATE] 09:26 AM" at bounding box center [604, 170] width 808 height 10
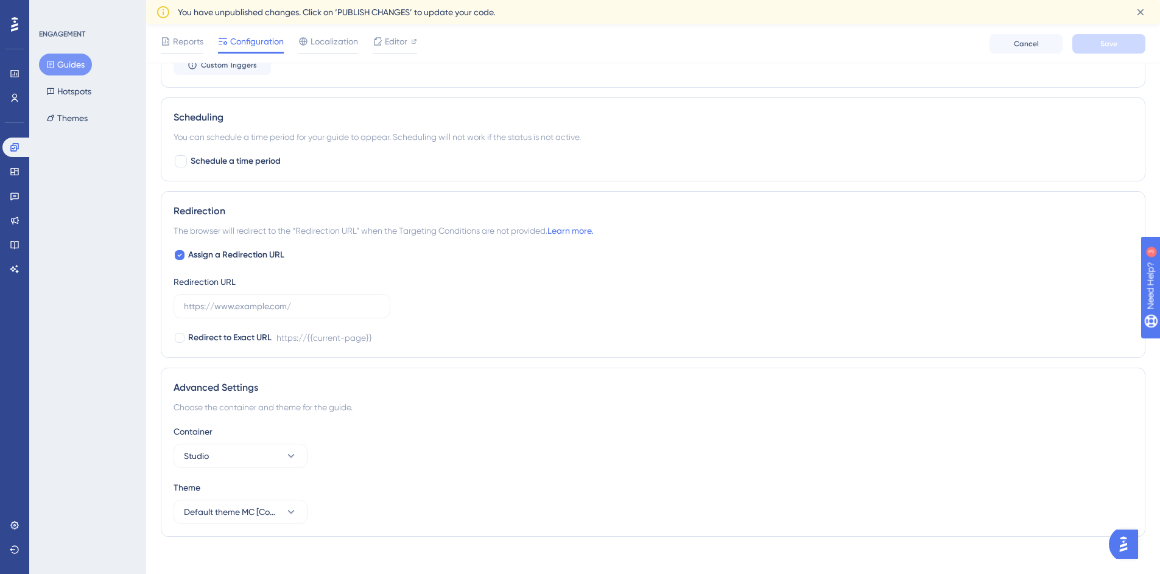
scroll to position [747, 0]
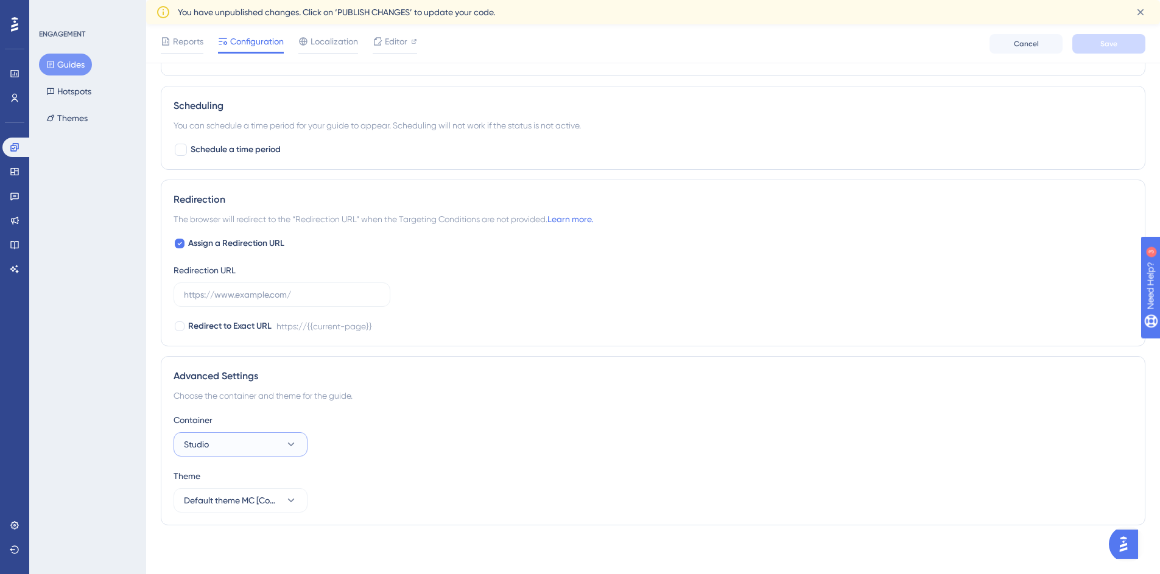
click at [228, 442] on button "Studio" at bounding box center [240, 444] width 134 height 24
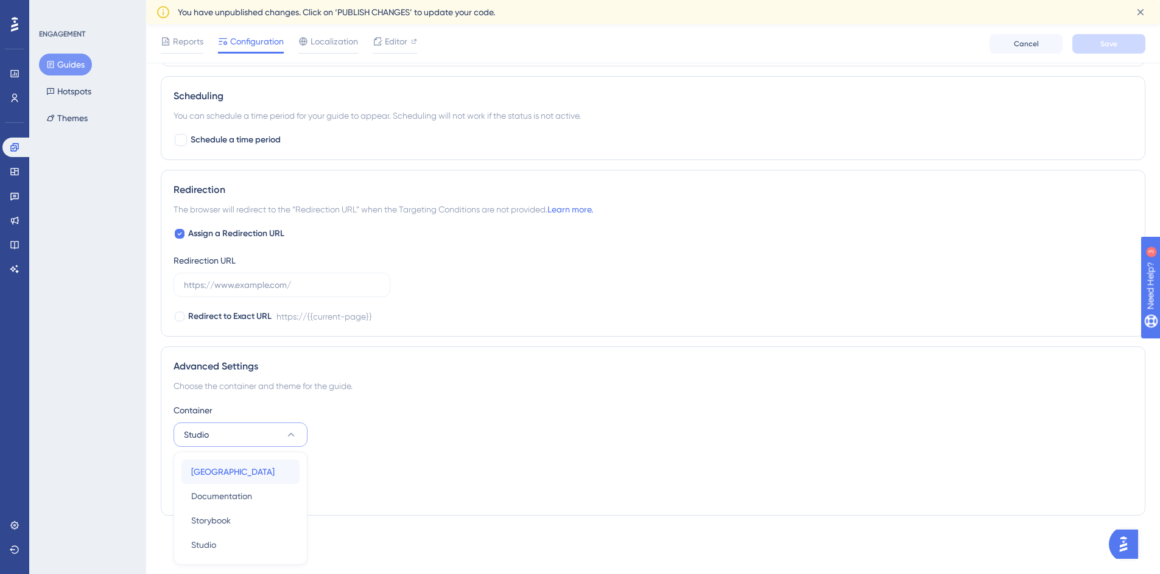
click at [251, 474] on span "[GEOGRAPHIC_DATA]" at bounding box center [232, 471] width 83 height 15
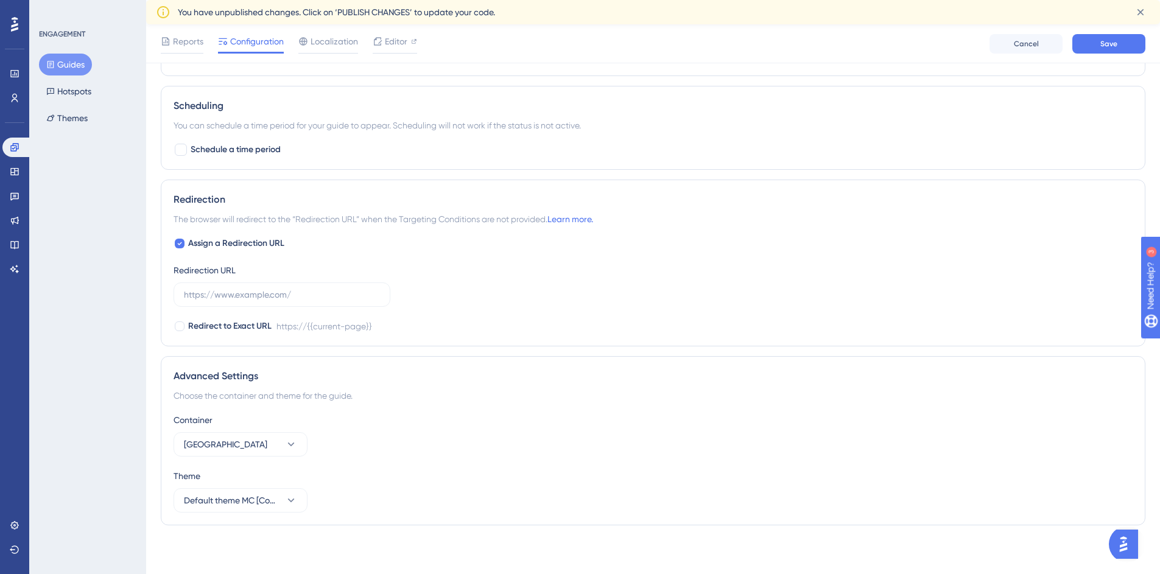
click at [509, 430] on div "Container Merchant Center" at bounding box center [652, 435] width 959 height 44
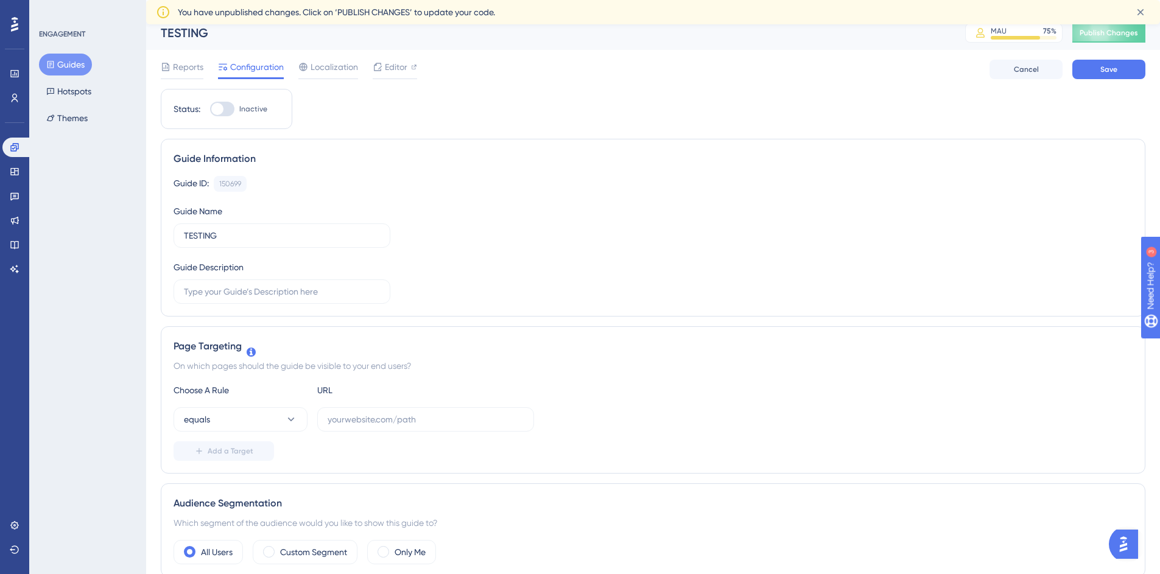
scroll to position [0, 0]
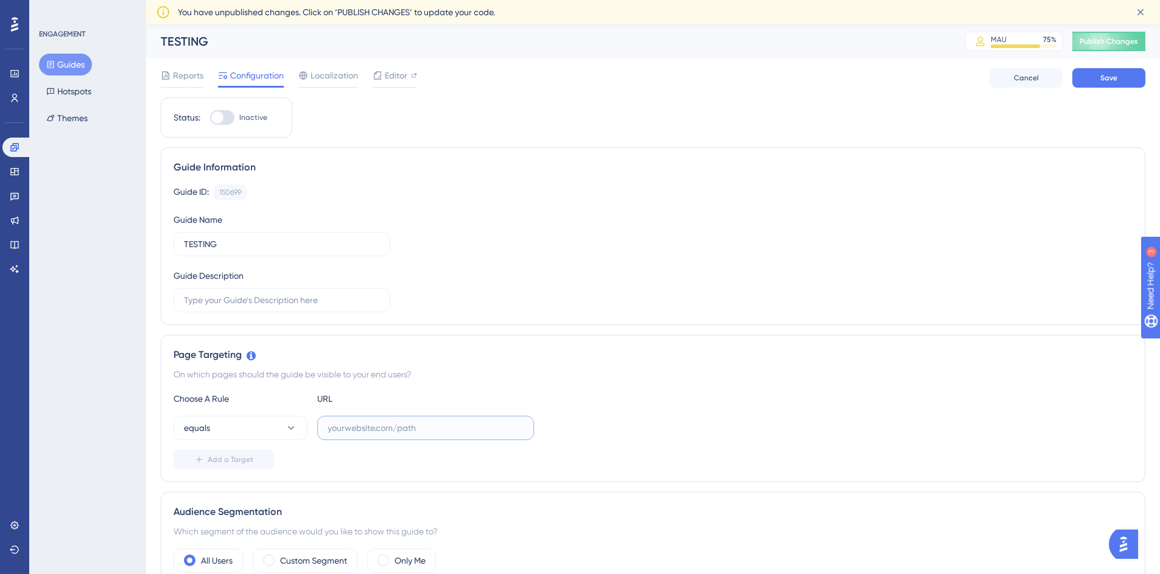
click at [405, 425] on input "text" at bounding box center [425, 427] width 196 height 13
type input "[DOMAIN_NAME]"
click at [233, 429] on button "equals" at bounding box center [240, 428] width 134 height 24
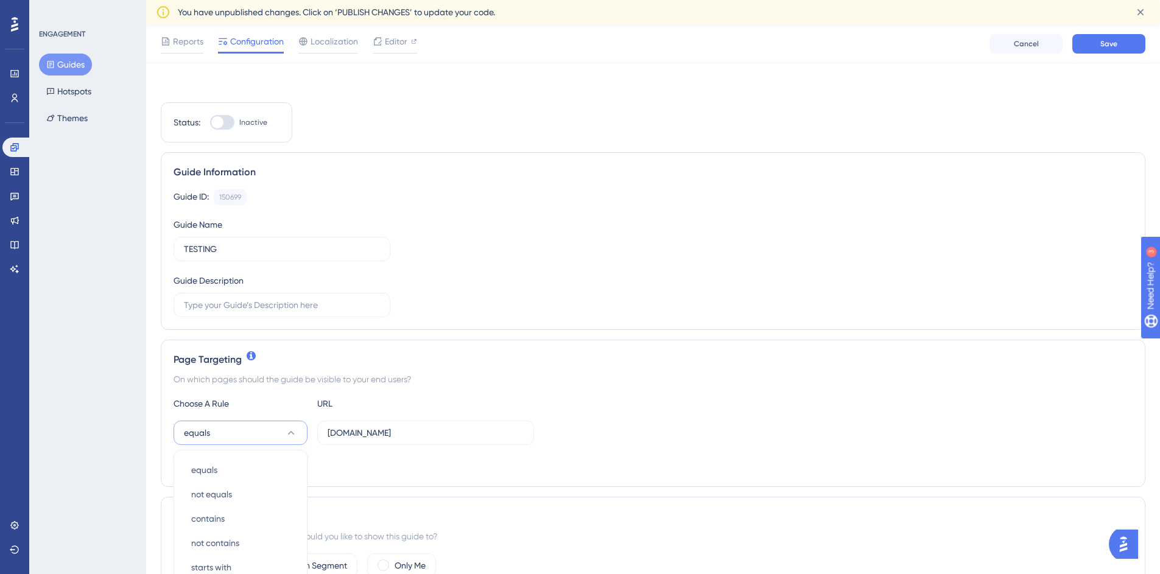
scroll to position [256, 0]
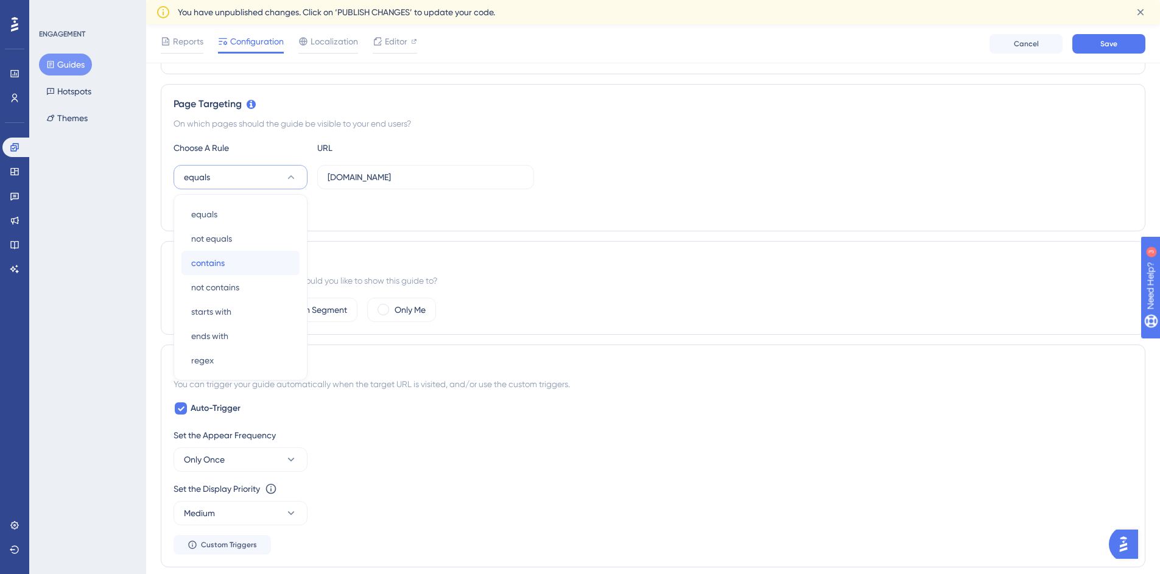
click at [223, 262] on span "contains" at bounding box center [207, 263] width 33 height 15
click at [616, 287] on div "Which segment of the audience would you like to show this guide to?" at bounding box center [652, 280] width 959 height 15
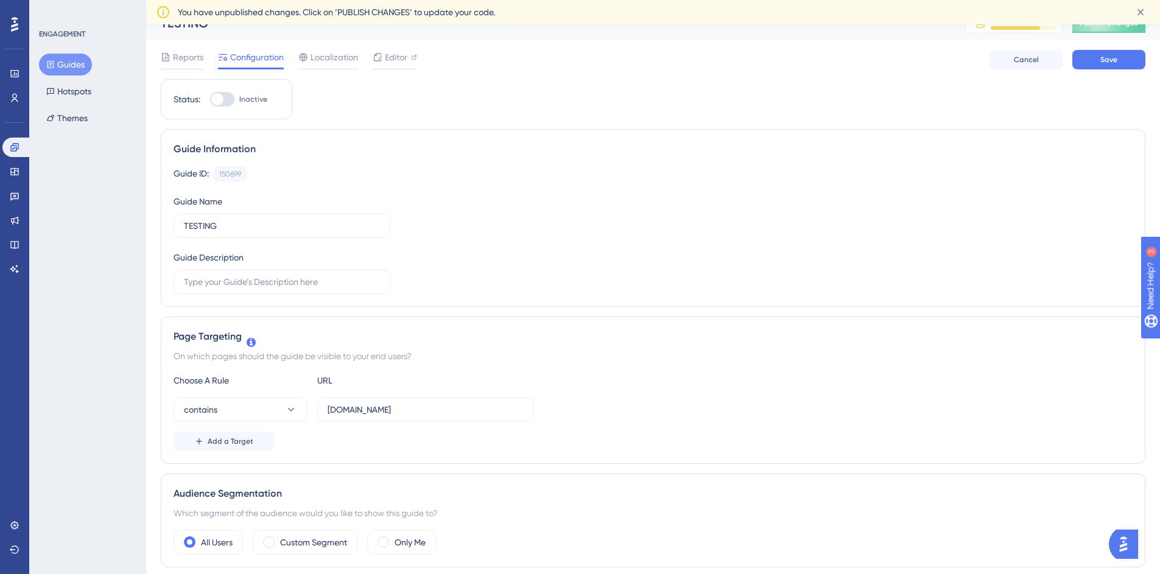
scroll to position [0, 0]
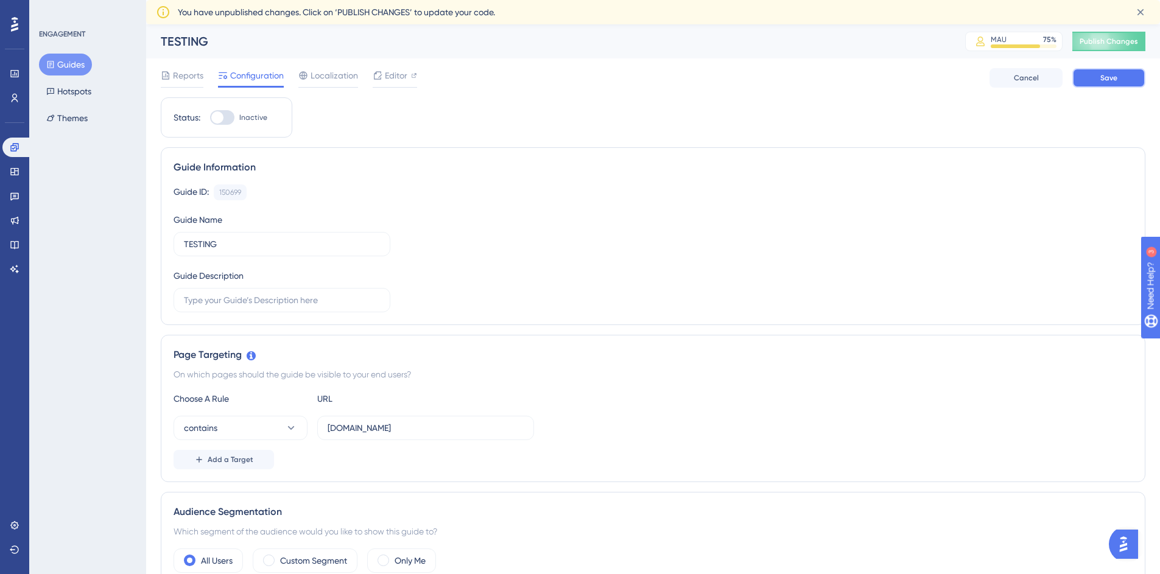
click at [1118, 81] on button "Save" at bounding box center [1108, 77] width 73 height 19
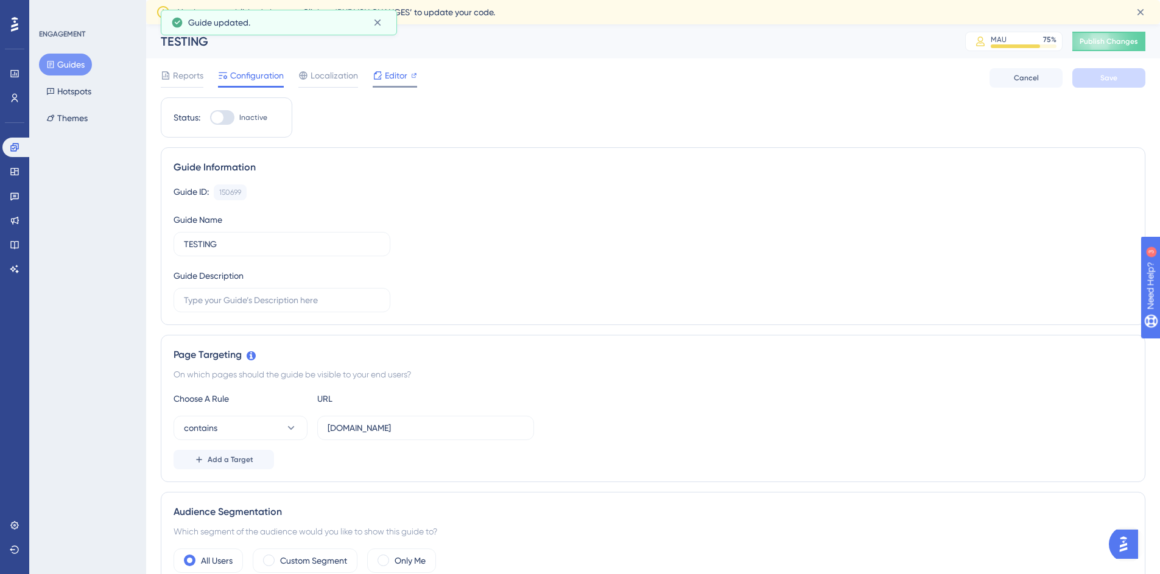
click at [388, 72] on span "Editor" at bounding box center [396, 75] width 23 height 15
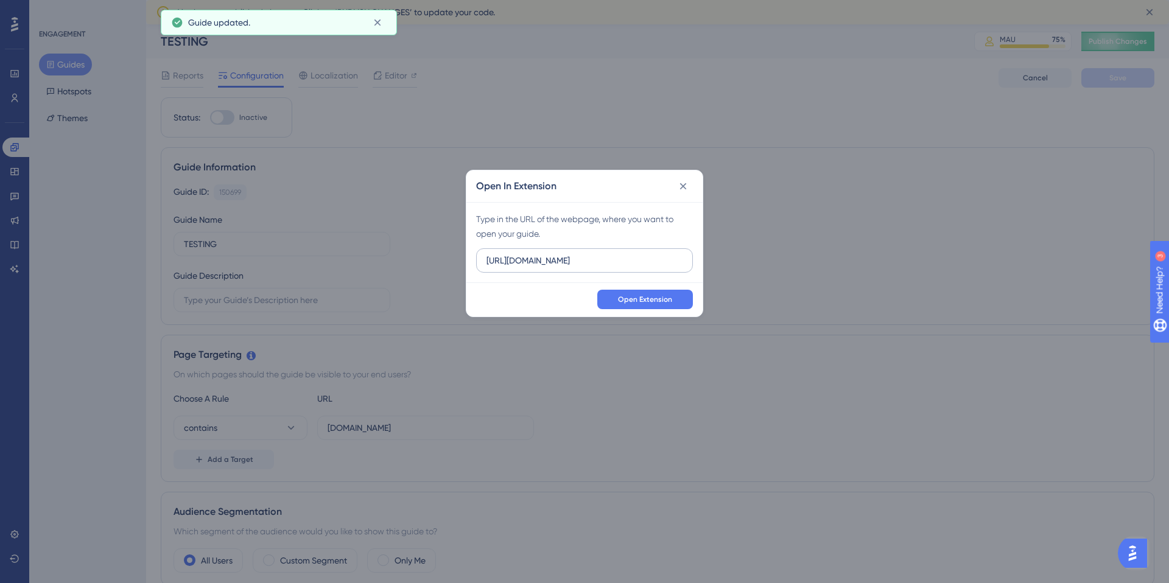
click at [611, 270] on label "[URL][DOMAIN_NAME]" at bounding box center [584, 260] width 217 height 24
click at [611, 267] on input "[URL][DOMAIN_NAME]" at bounding box center [584, 260] width 196 height 13
click at [611, 270] on label "[URL][DOMAIN_NAME]" at bounding box center [584, 260] width 217 height 24
click at [611, 267] on input "[URL][DOMAIN_NAME]" at bounding box center [584, 260] width 196 height 13
click at [611, 270] on label "[URL][DOMAIN_NAME]" at bounding box center [584, 260] width 217 height 24
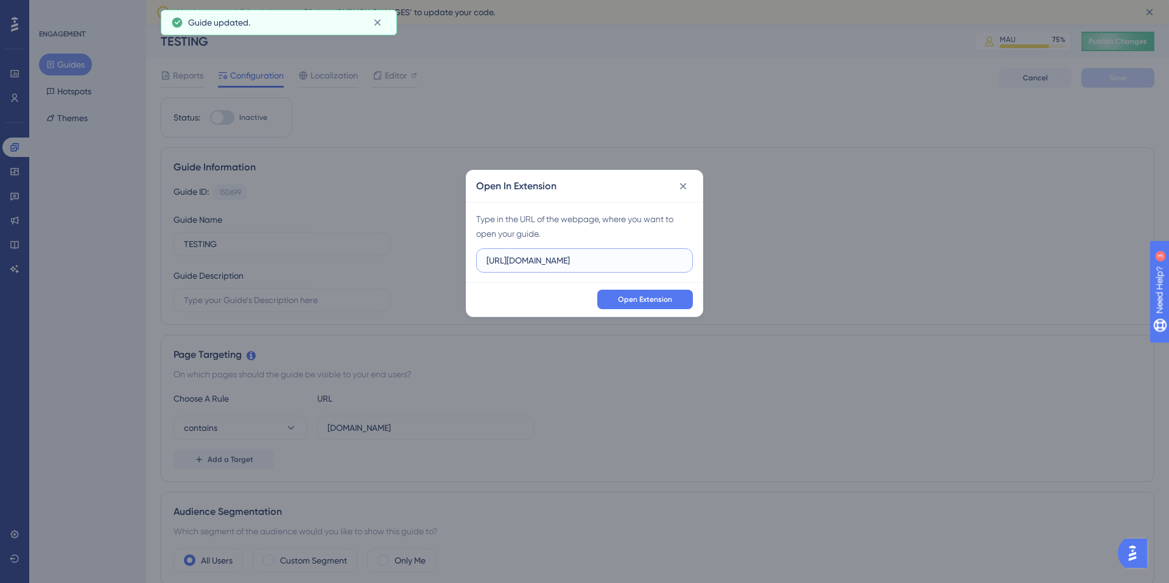
click at [611, 267] on input "[URL][DOMAIN_NAME]" at bounding box center [584, 260] width 196 height 13
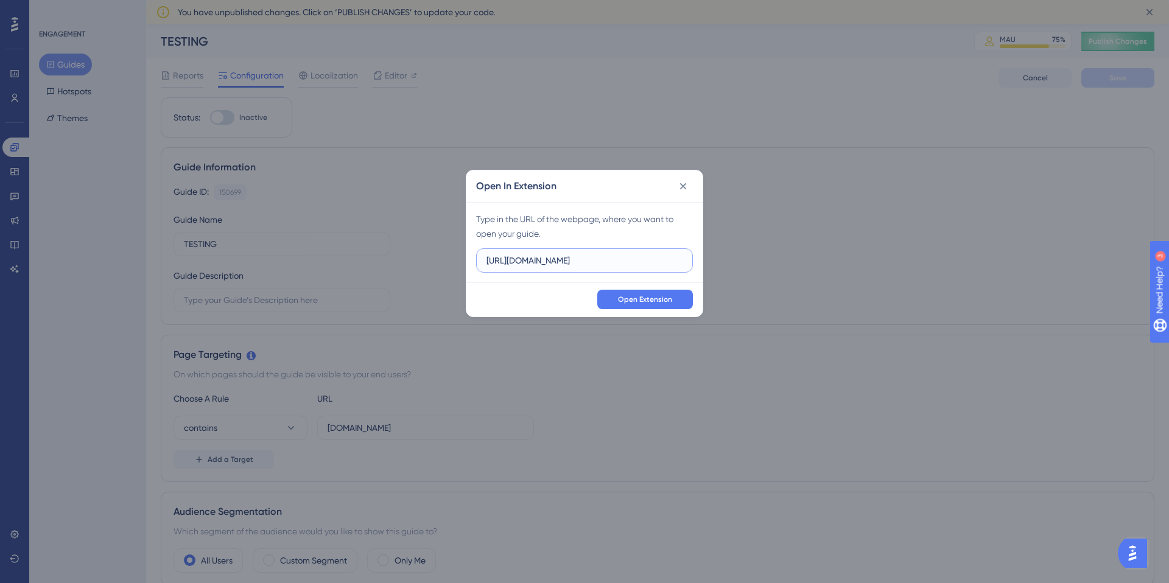
click at [606, 264] on input "[URL][DOMAIN_NAME]" at bounding box center [584, 260] width 196 height 13
click at [605, 264] on input "[URL][DOMAIN_NAME]" at bounding box center [584, 260] width 196 height 13
click at [644, 300] on span "Open Extension" at bounding box center [645, 300] width 54 height 10
click at [545, 264] on input "[DOMAIN_NAME]" at bounding box center [584, 260] width 196 height 13
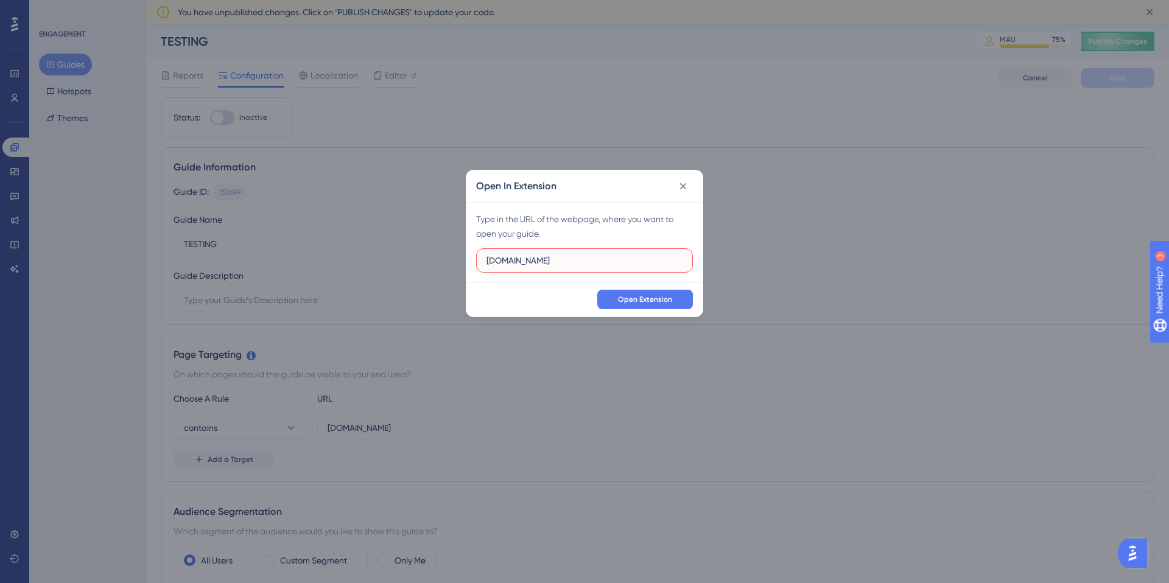
click at [545, 264] on input "[DOMAIN_NAME]" at bounding box center [584, 260] width 196 height 13
paste input "[URL][DOMAIN_NAME]"
type input "[URL][DOMAIN_NAME]"
click at [671, 299] on span "Open Extension" at bounding box center [645, 300] width 54 height 10
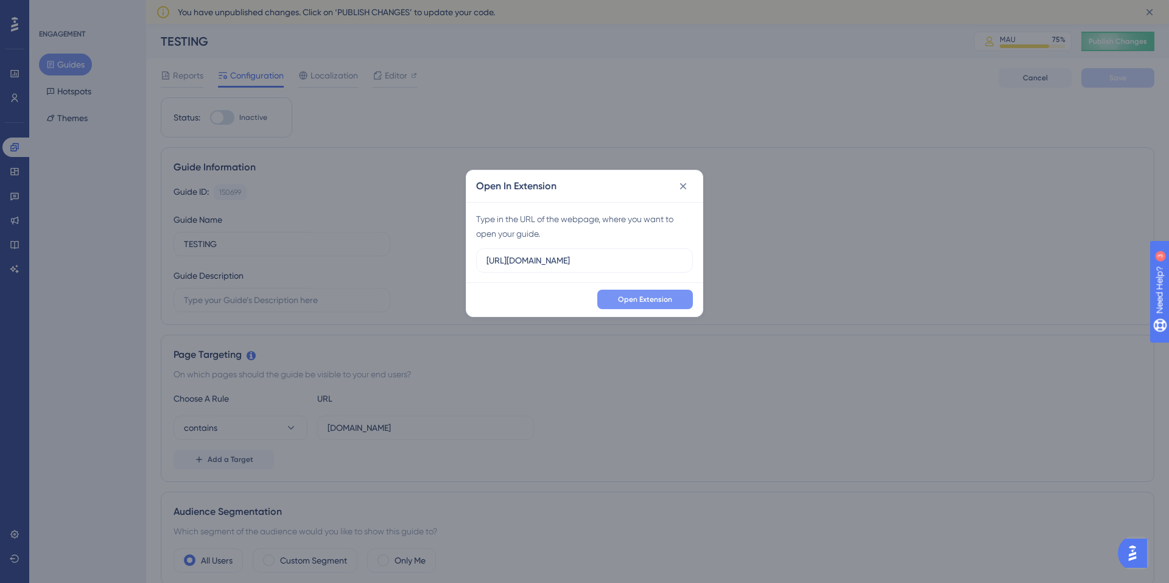
click at [786, 200] on div "Open In Extension Type in the URL of the webpage, where you want to open your g…" at bounding box center [584, 291] width 1169 height 583
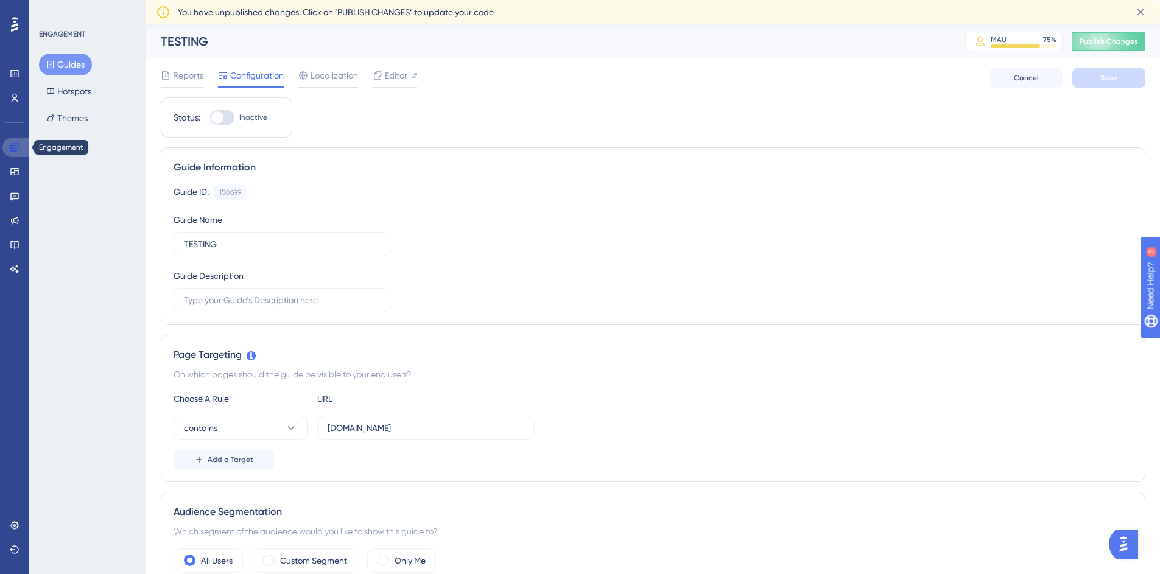
click at [13, 150] on icon at bounding box center [15, 147] width 10 height 10
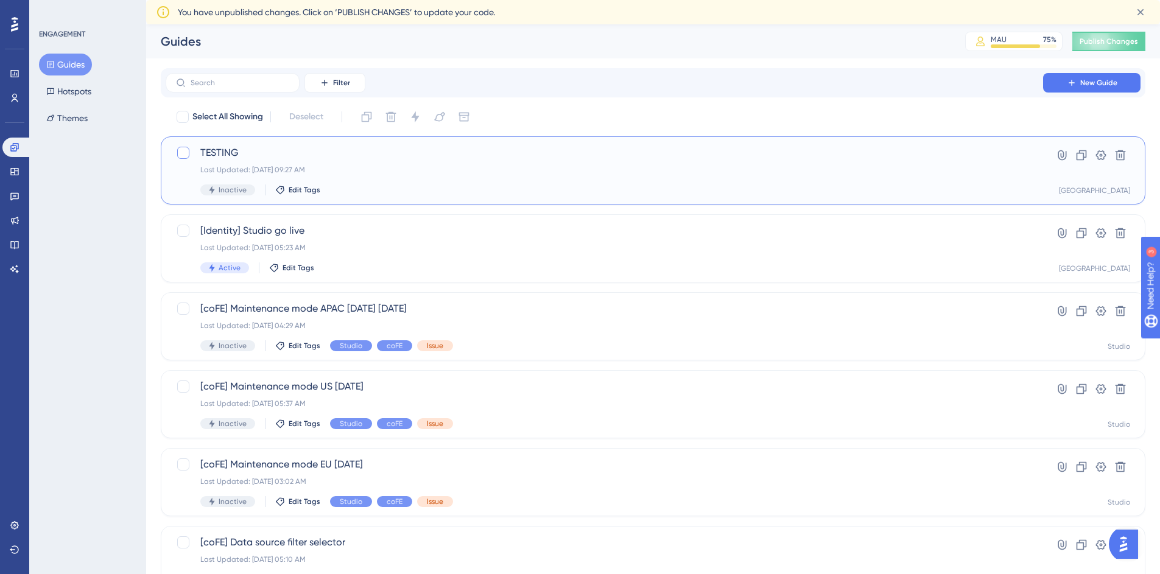
click at [183, 153] on div at bounding box center [183, 153] width 12 height 12
checkbox input "true"
click at [1123, 158] on icon at bounding box center [1120, 155] width 10 height 10
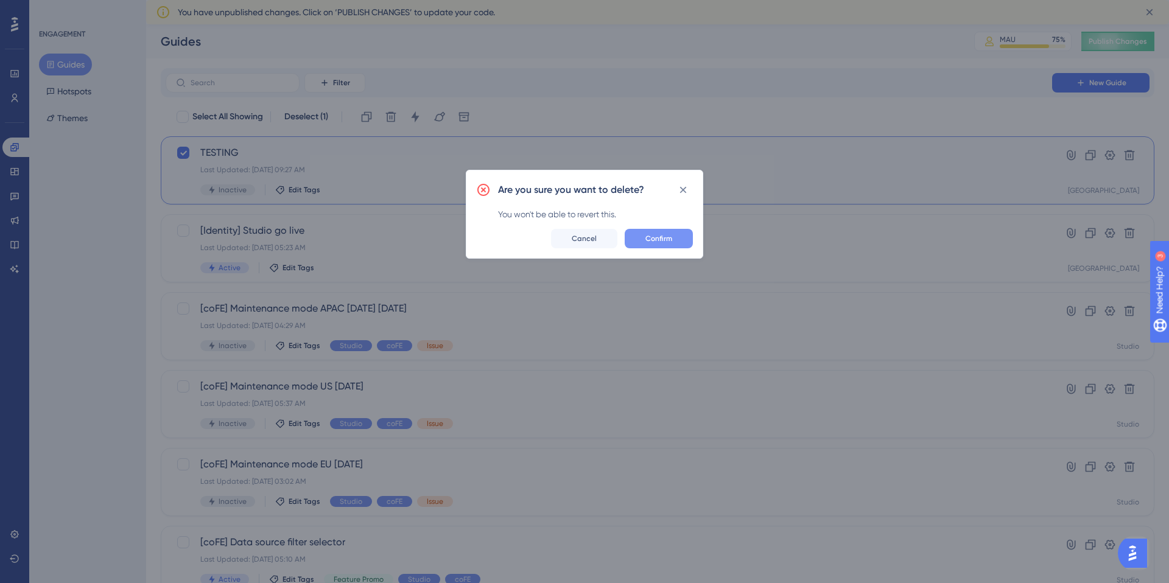
click at [668, 238] on span "Confirm" at bounding box center [658, 239] width 27 height 10
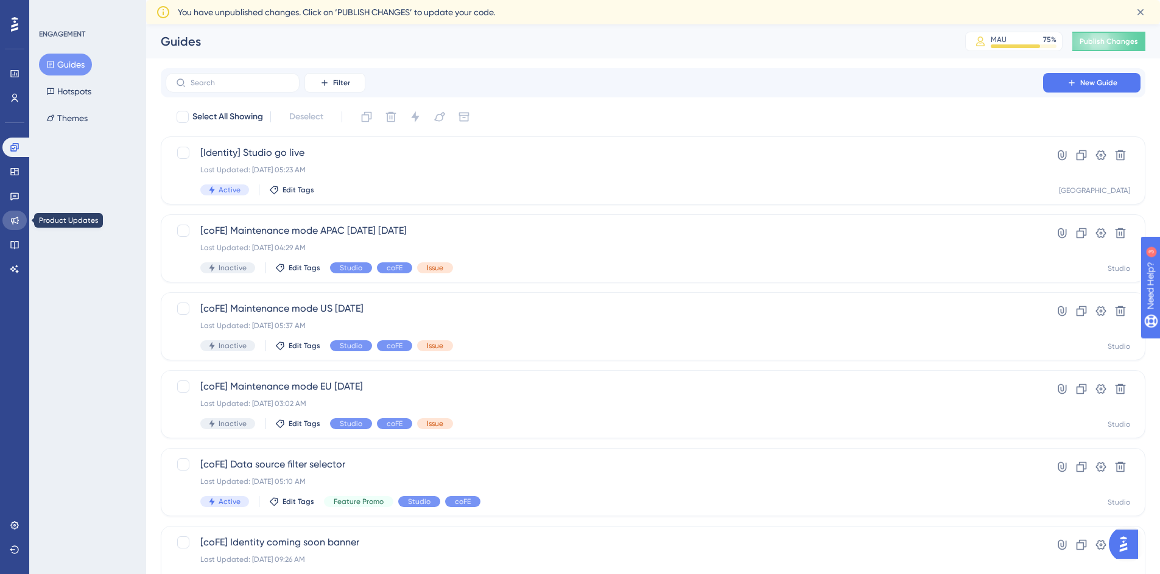
click at [12, 216] on icon at bounding box center [15, 220] width 10 height 10
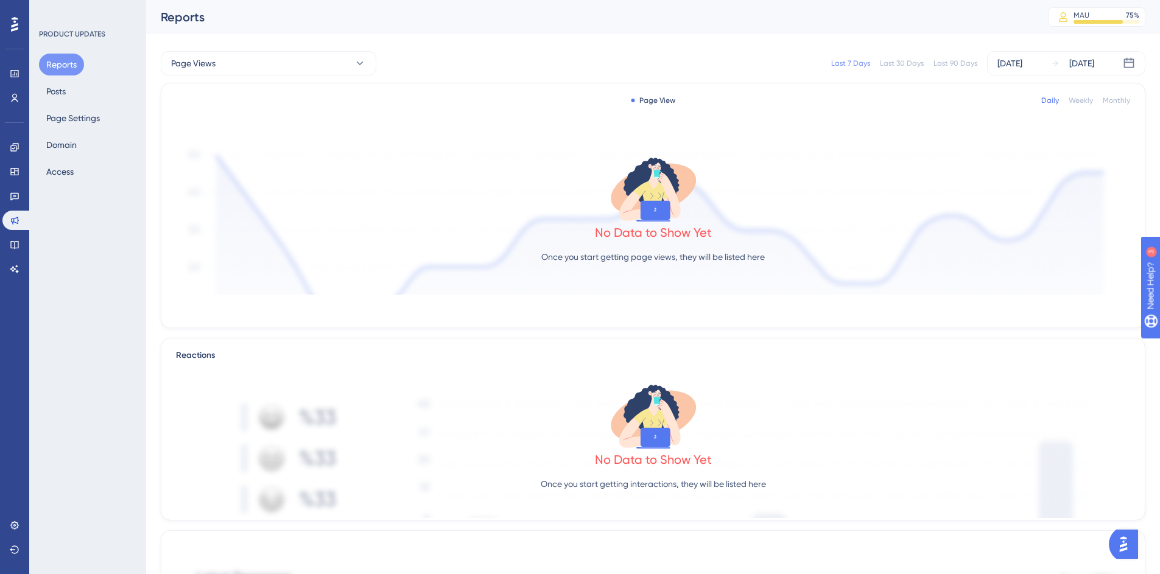
click at [78, 89] on div "Reports Posts Page Settings Domain Access" at bounding box center [88, 118] width 99 height 129
click at [65, 89] on button "Posts" at bounding box center [56, 91] width 34 height 22
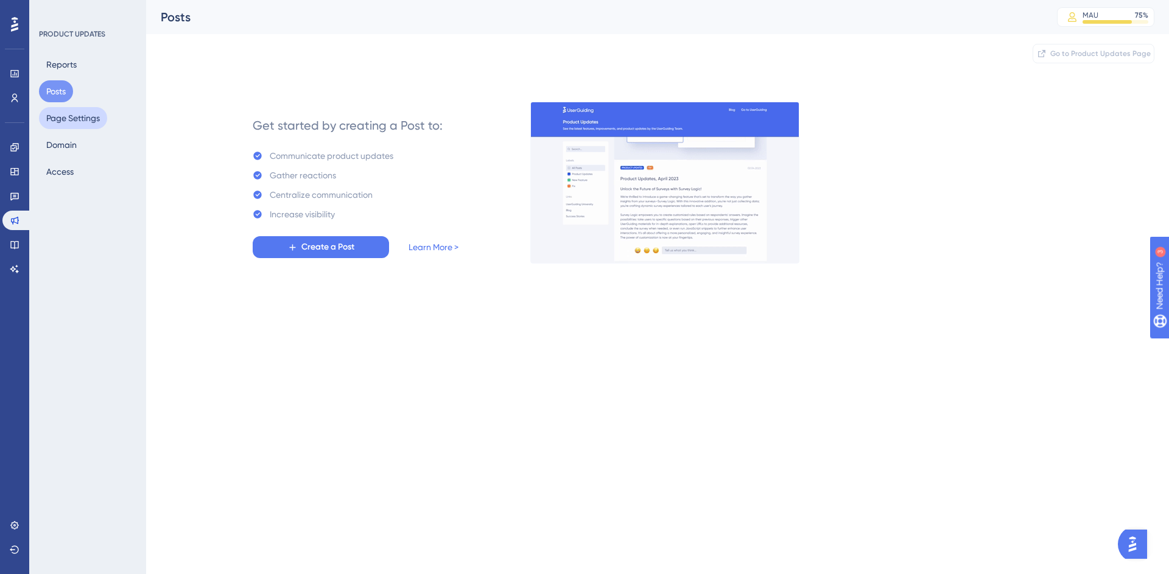
click at [55, 113] on button "Page Settings" at bounding box center [73, 118] width 68 height 22
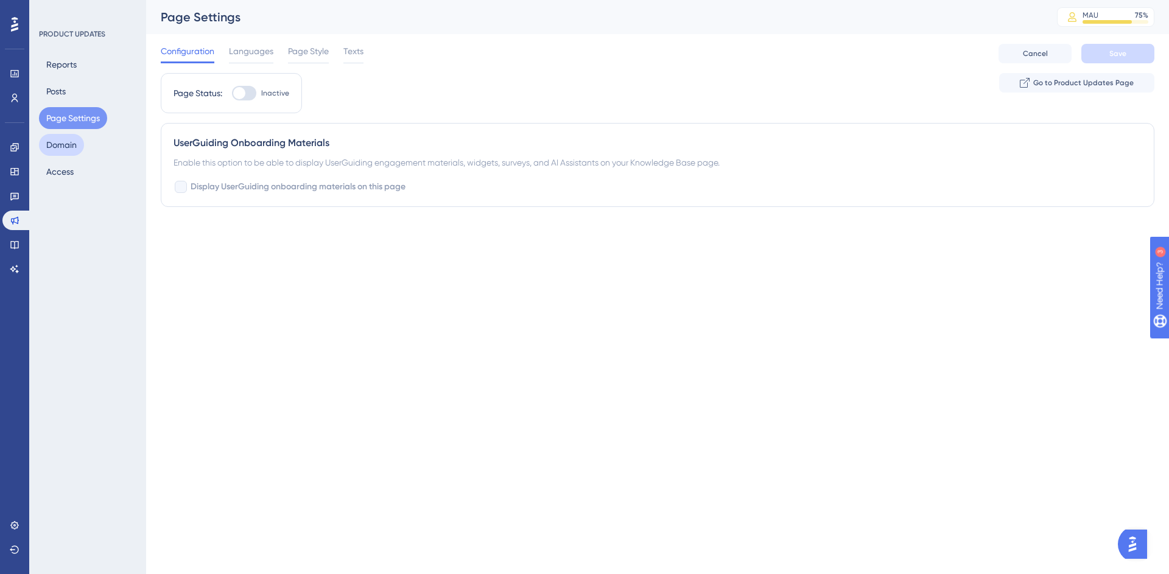
click at [57, 141] on button "Domain" at bounding box center [61, 145] width 45 height 22
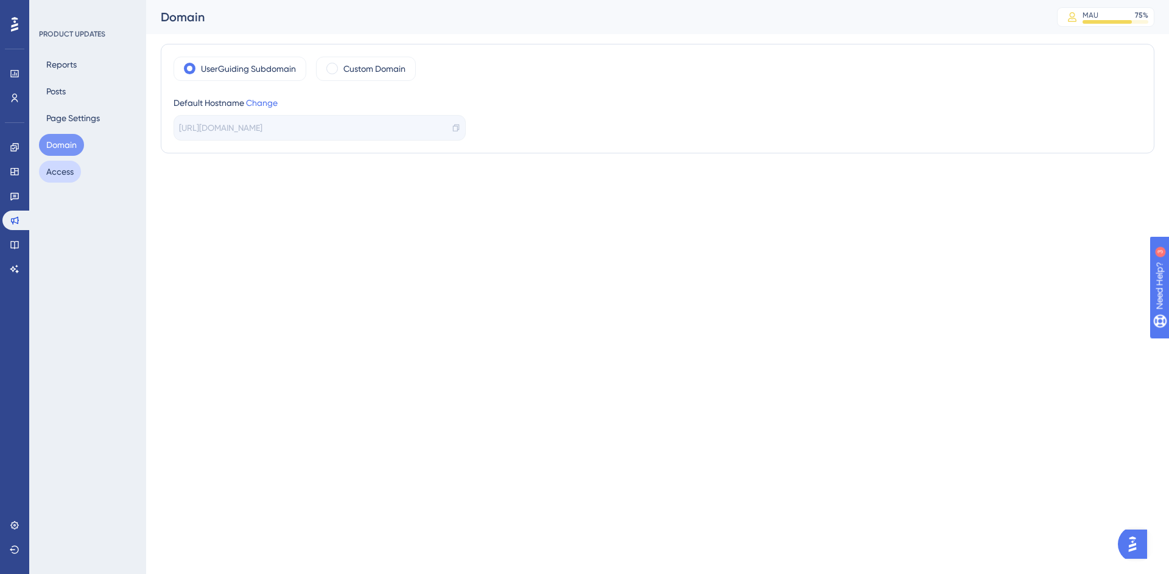
click at [55, 170] on button "Access" at bounding box center [60, 172] width 42 height 22
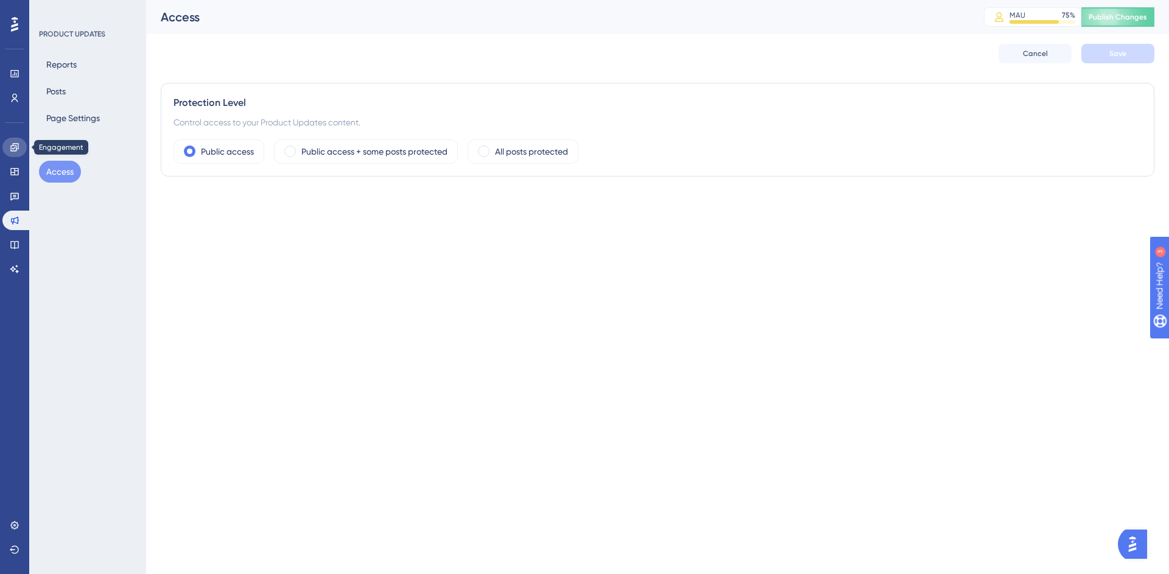
click at [11, 142] on link at bounding box center [14, 147] width 24 height 19
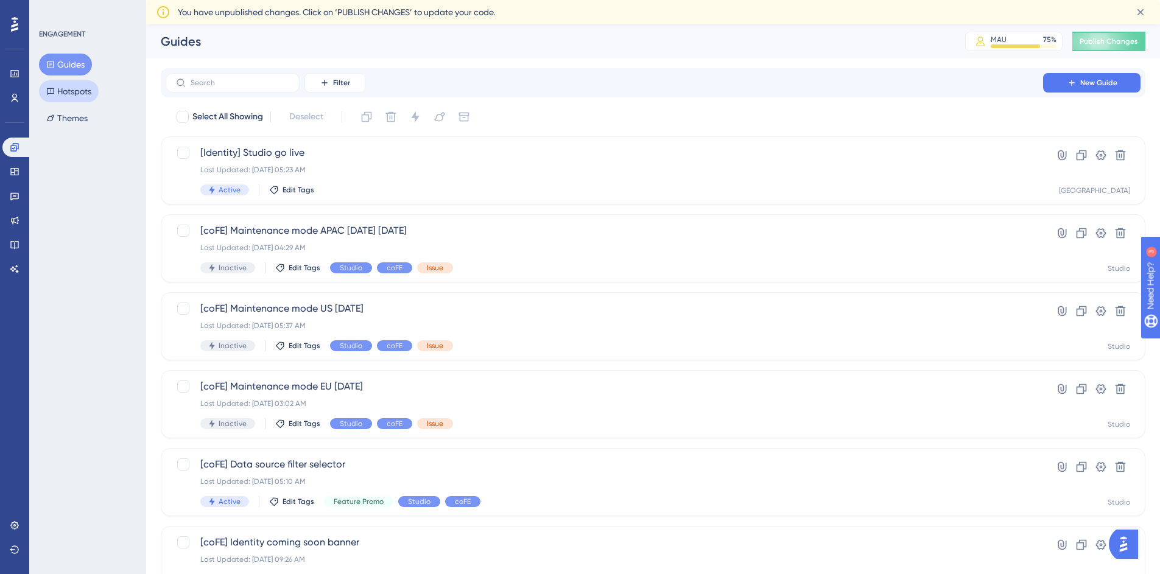
click at [65, 97] on button "Hotspots" at bounding box center [69, 91] width 60 height 22
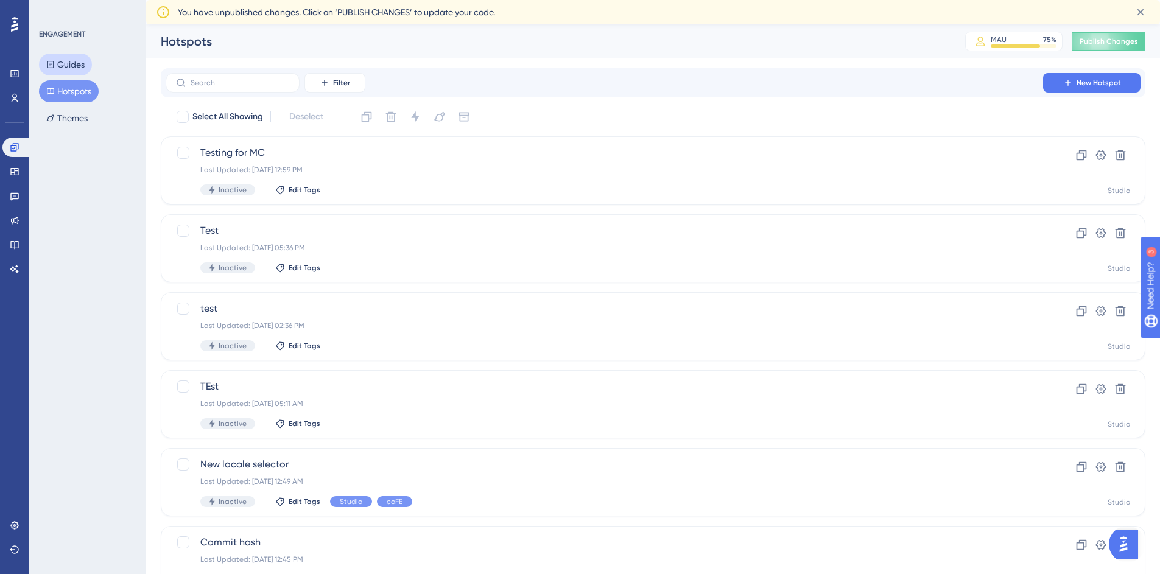
click at [59, 61] on button "Guides" at bounding box center [65, 65] width 53 height 22
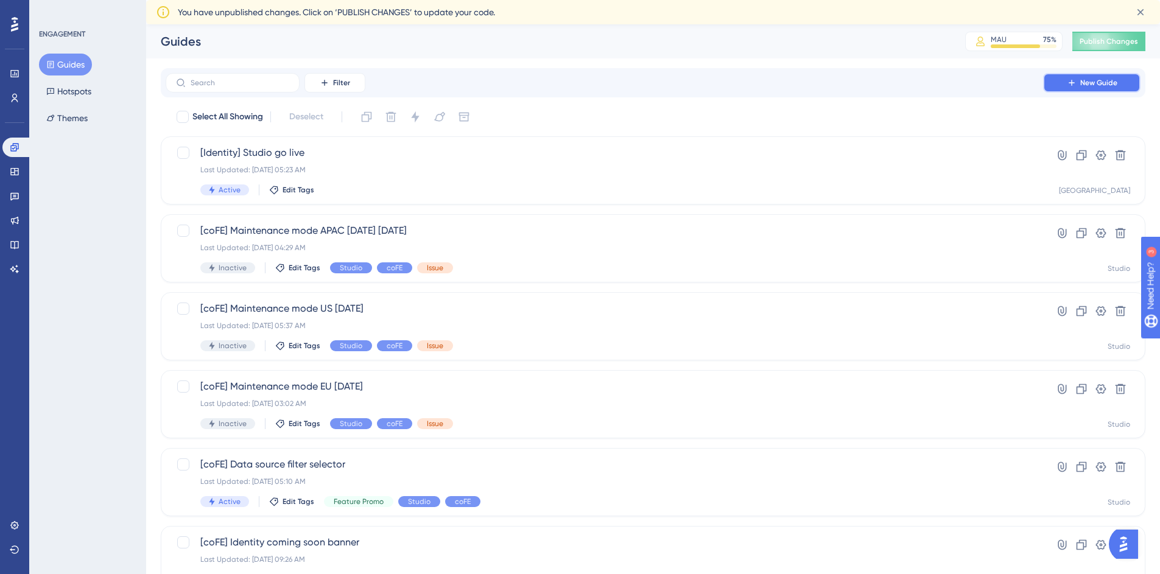
click at [1098, 87] on span "New Guide" at bounding box center [1098, 83] width 37 height 10
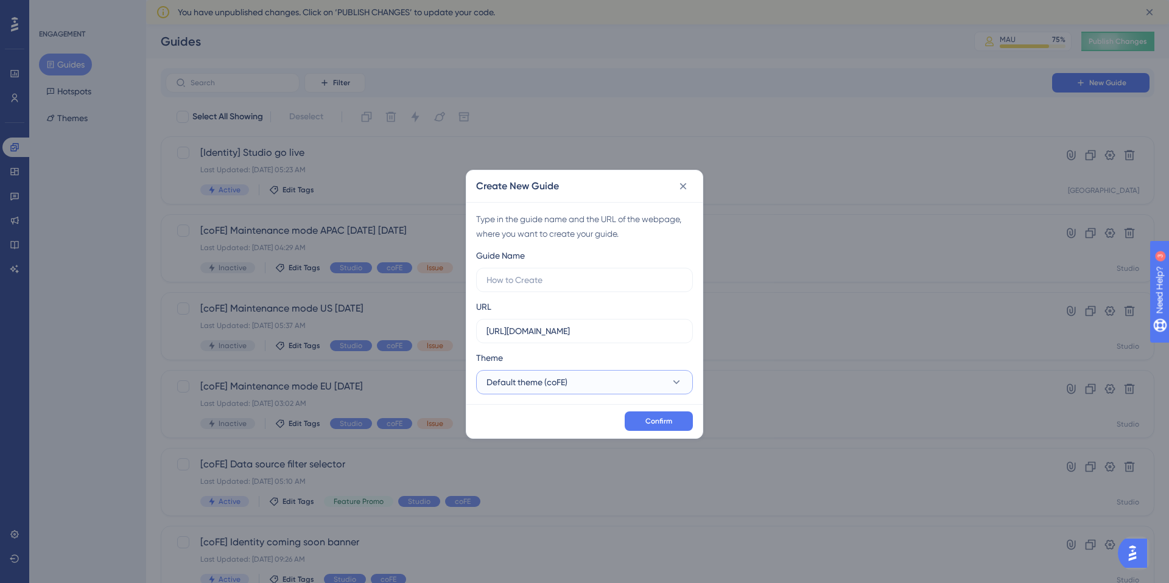
click at [672, 382] on icon at bounding box center [676, 382] width 12 height 12
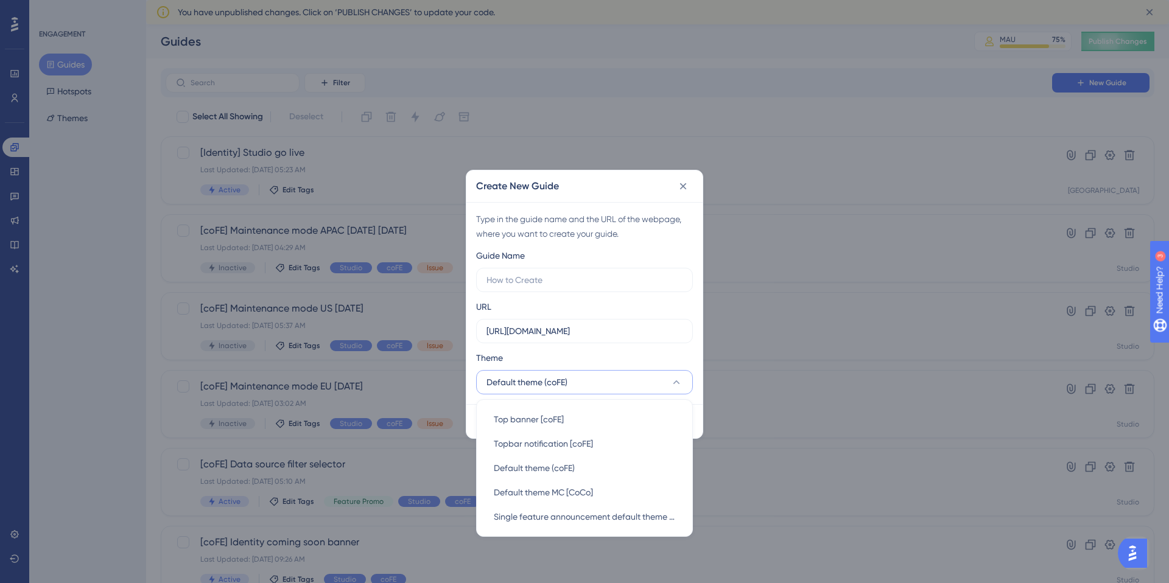
click at [601, 247] on div "Type in the guide name and the URL of the webpage, where you want to create you…" at bounding box center [584, 303] width 236 height 202
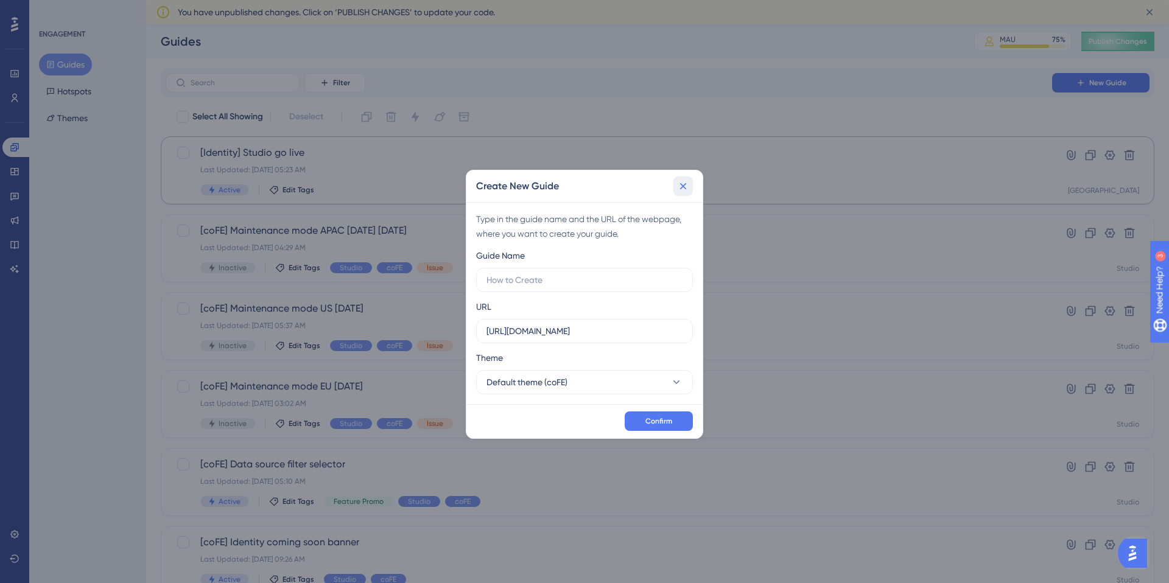
click at [690, 185] on button at bounding box center [682, 186] width 19 height 19
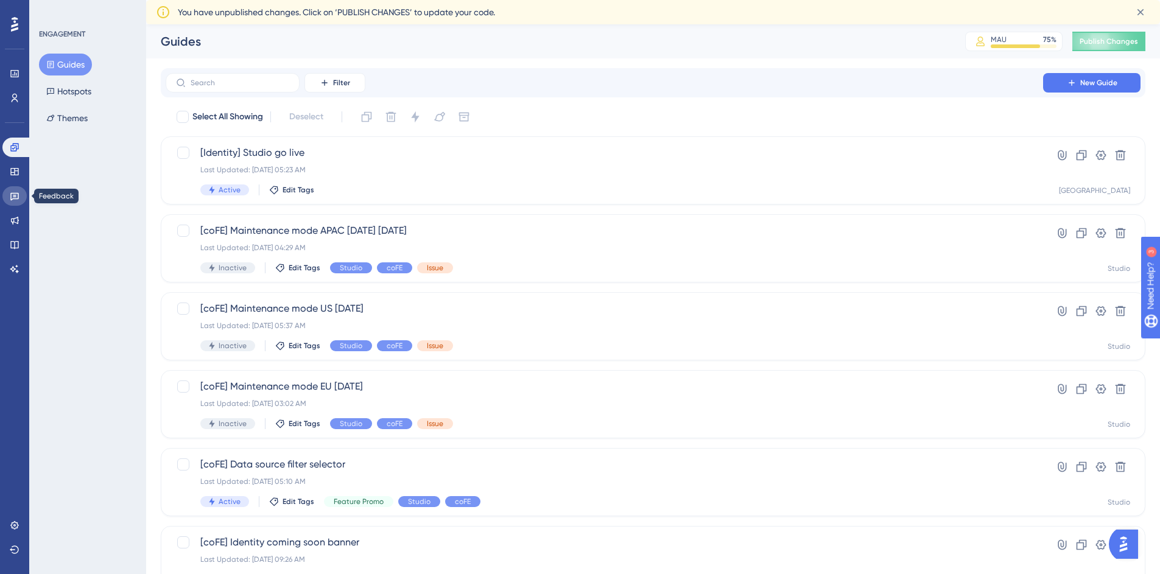
click at [18, 194] on icon at bounding box center [14, 197] width 9 height 8
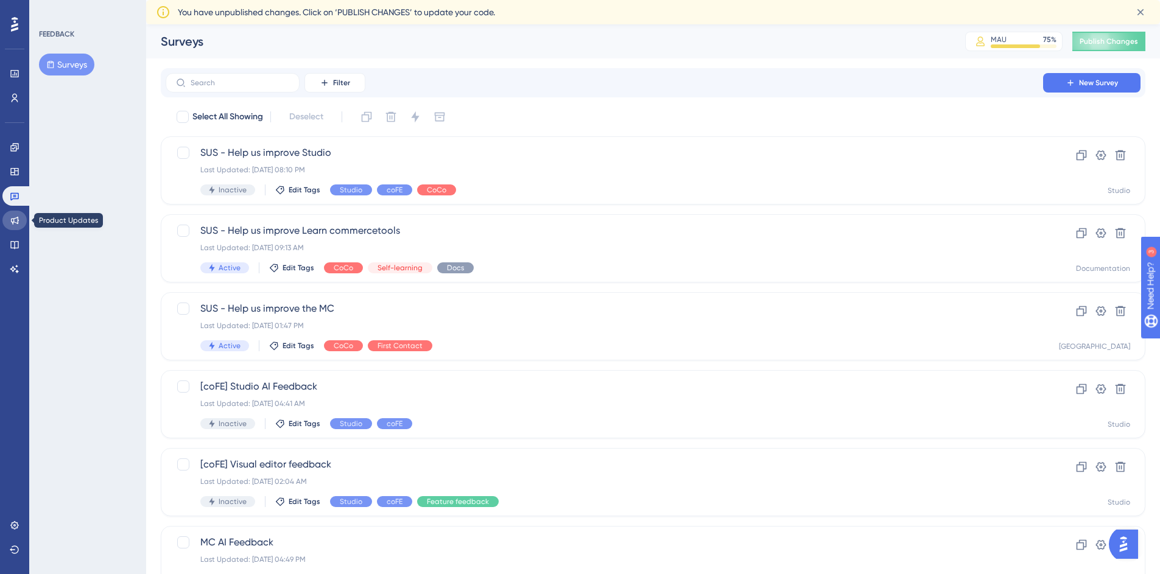
click at [15, 221] on icon at bounding box center [15, 220] width 10 height 10
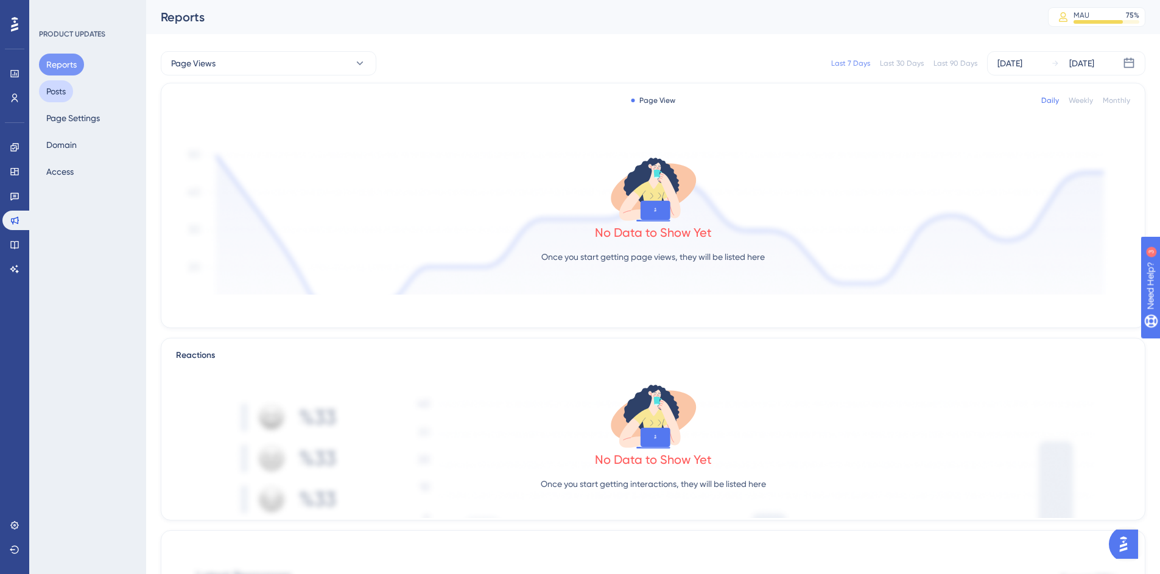
click at [55, 84] on button "Posts" at bounding box center [56, 91] width 34 height 22
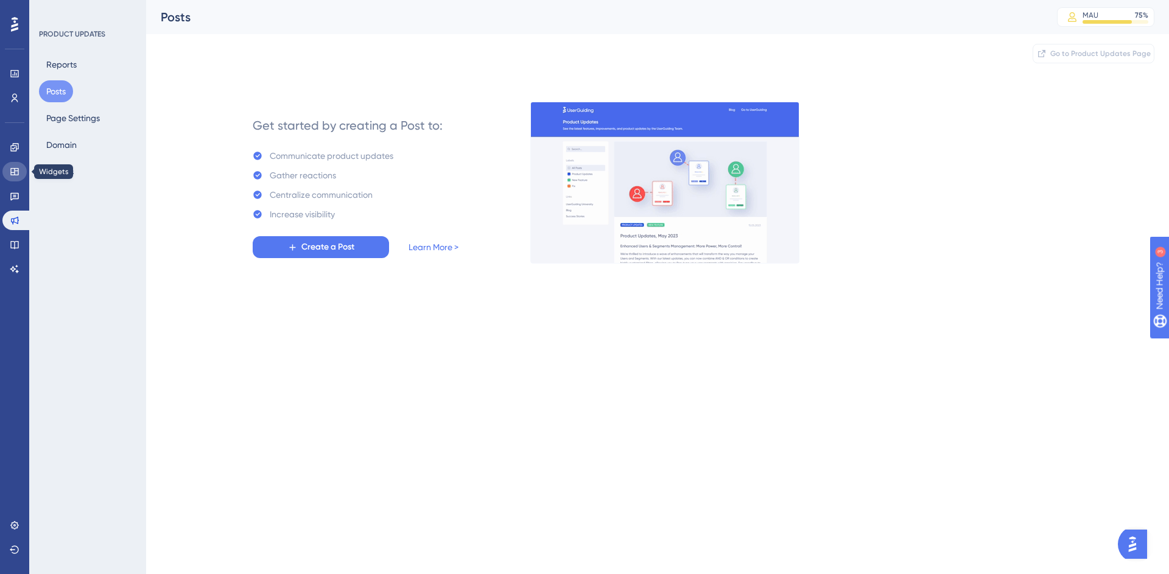
click at [18, 178] on link at bounding box center [14, 171] width 24 height 19
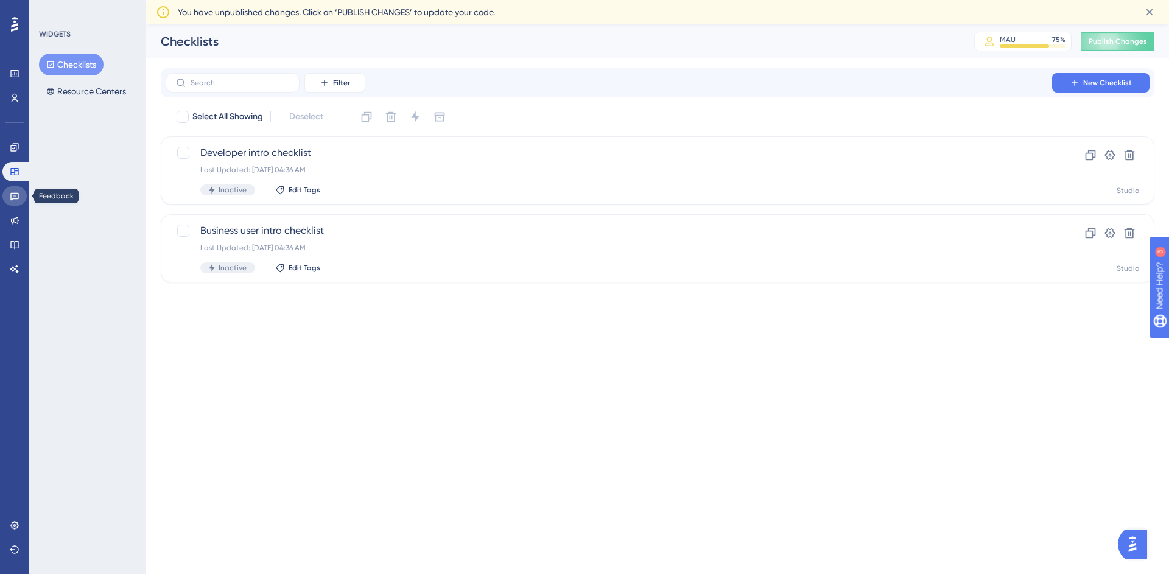
click at [15, 193] on icon at bounding box center [14, 197] width 9 height 8
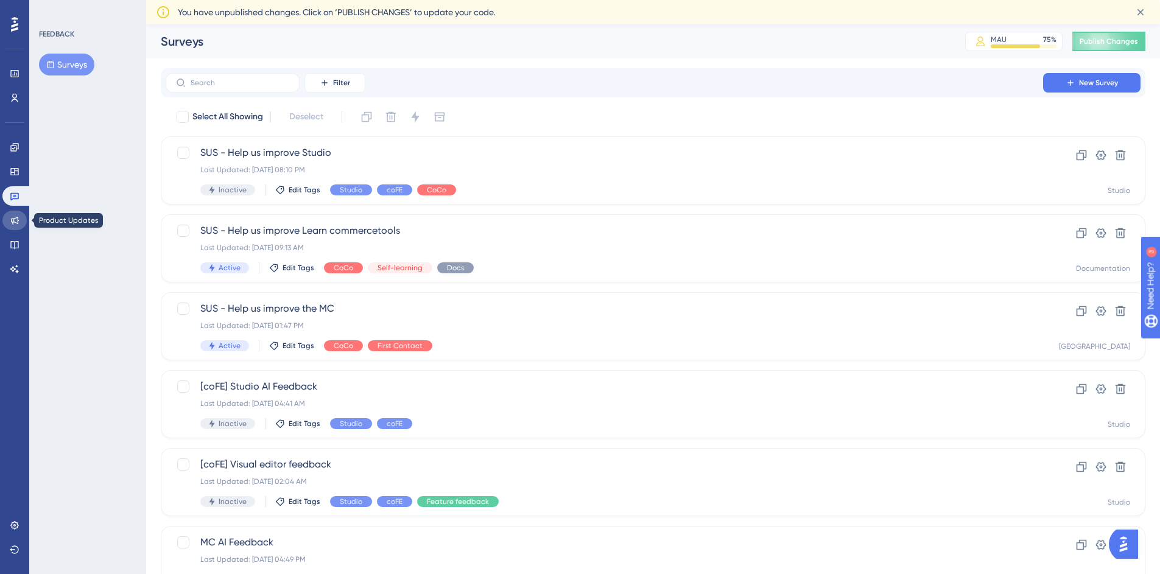
click at [17, 222] on icon at bounding box center [15, 220] width 10 height 10
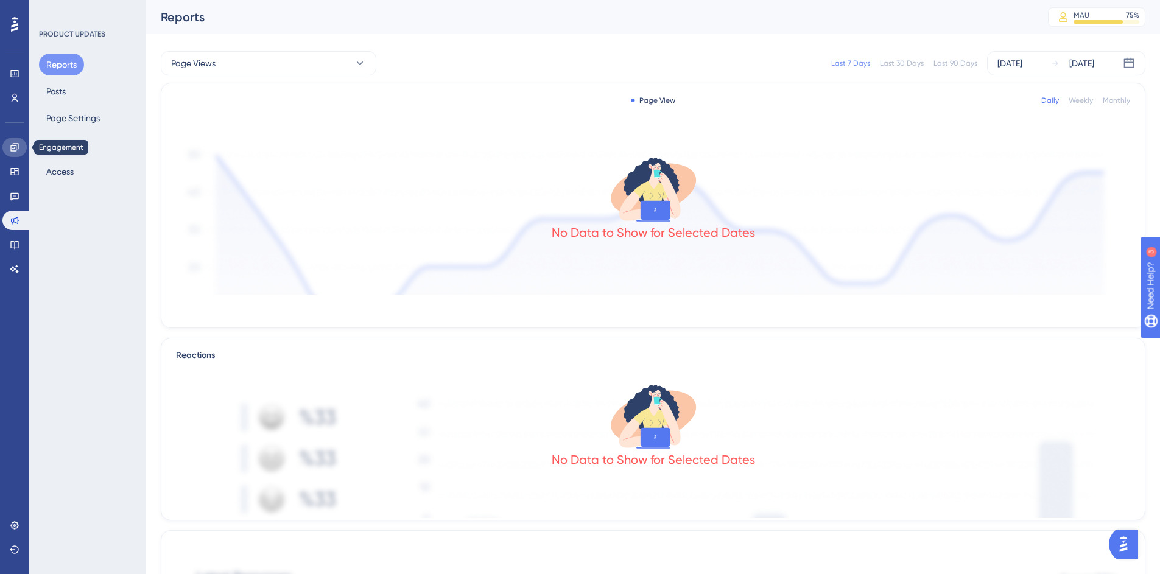
click at [18, 150] on icon at bounding box center [15, 147] width 10 height 10
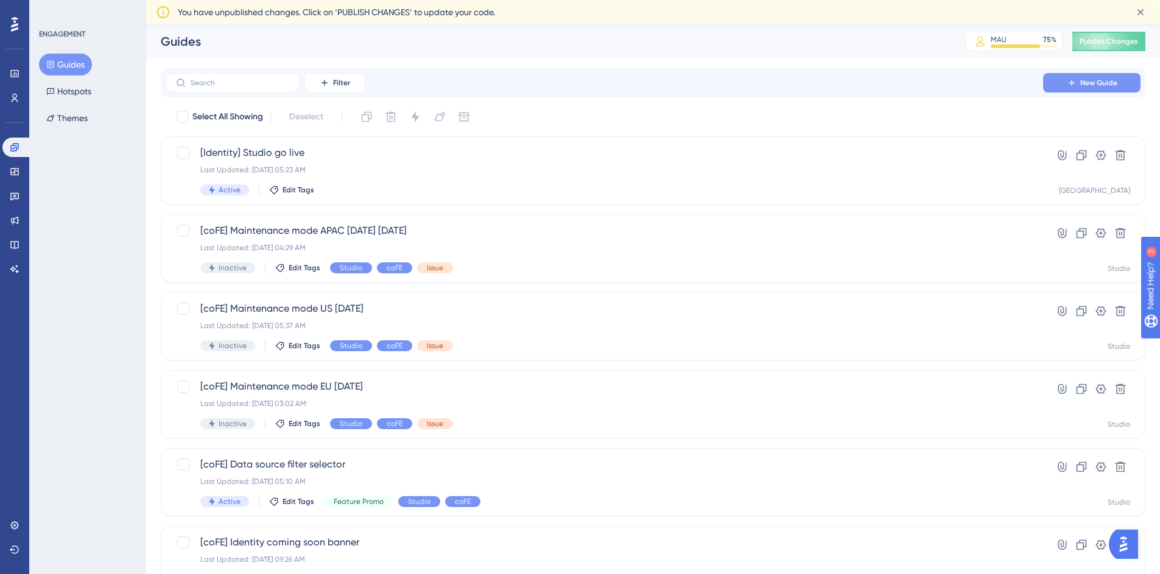
click at [1113, 79] on span "New Guide" at bounding box center [1098, 83] width 37 height 10
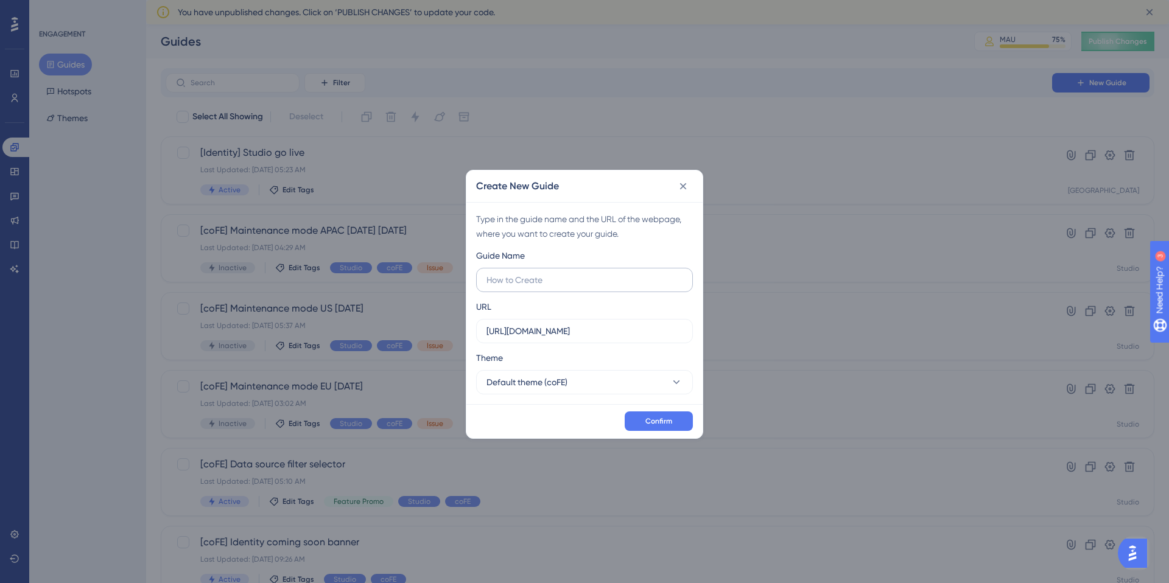
click at [567, 278] on input "text" at bounding box center [584, 279] width 196 height 13
type input "TESTING"
click at [578, 334] on input "[URL][DOMAIN_NAME]" at bounding box center [584, 330] width 196 height 13
click at [578, 333] on input "[URL][DOMAIN_NAME]" at bounding box center [584, 330] width 196 height 13
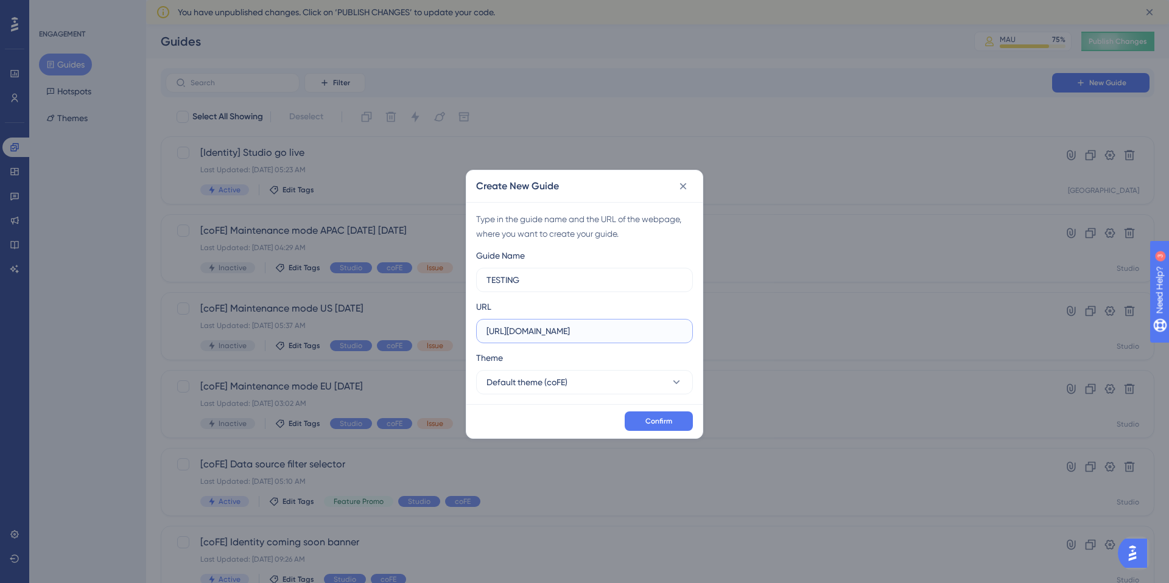
paste input "[DOMAIN_NAME][URL]"
type input "[URL][DOMAIN_NAME]"
click at [636, 356] on div "Theme" at bounding box center [584, 360] width 217 height 19
click at [574, 379] on button "Default theme (coFE)" at bounding box center [584, 382] width 217 height 24
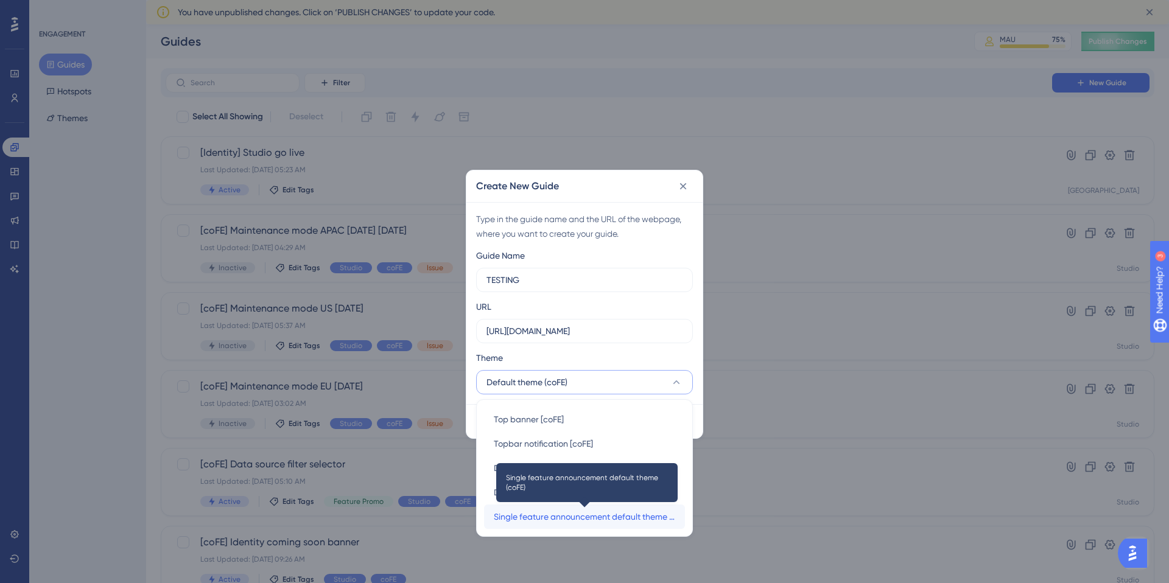
click at [606, 517] on span "Single feature announcement default theme (coFE)" at bounding box center [584, 517] width 181 height 15
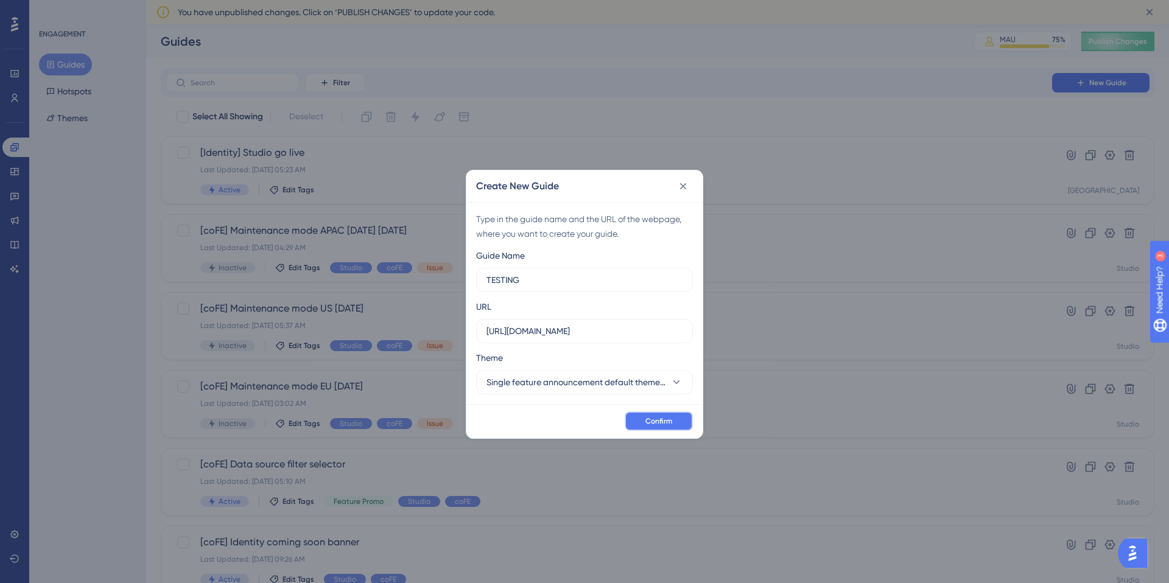
click at [670, 422] on span "Confirm" at bounding box center [658, 421] width 27 height 10
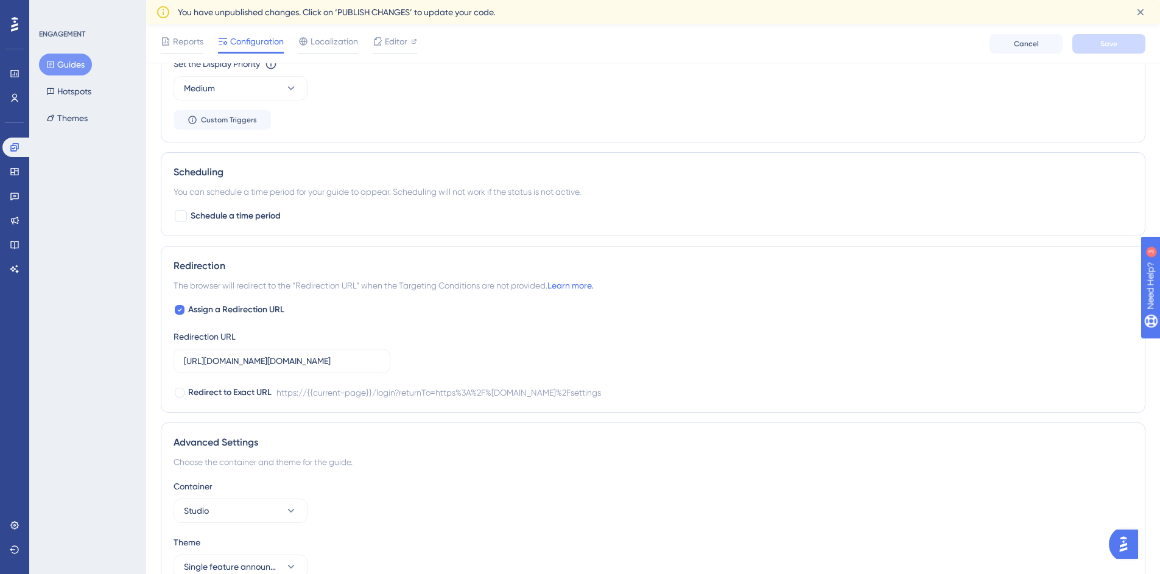
scroll to position [747, 0]
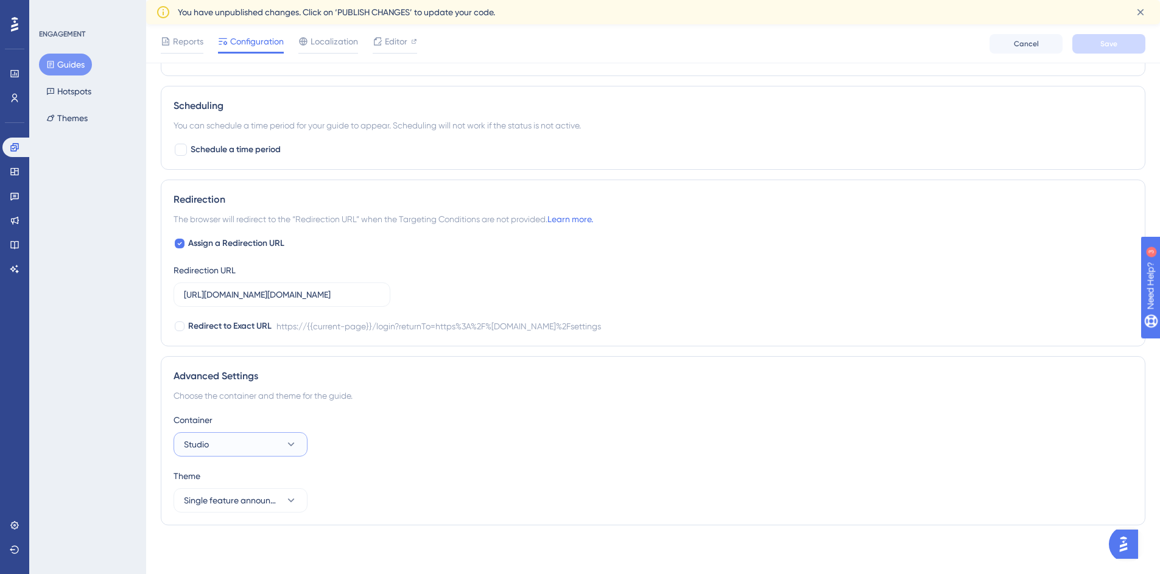
click at [227, 439] on button "Studio" at bounding box center [240, 444] width 134 height 24
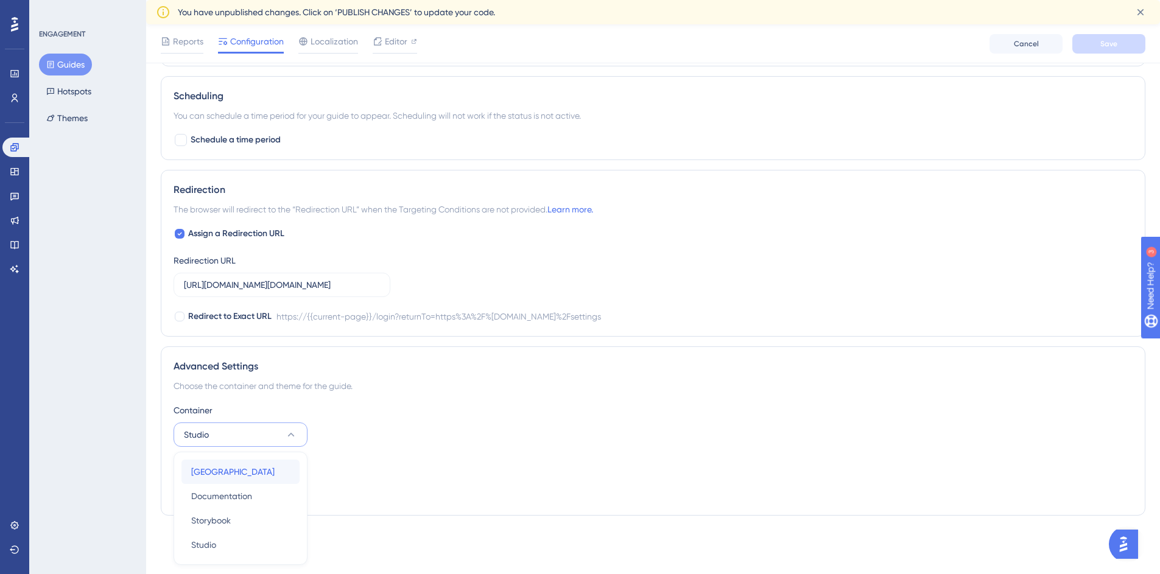
click at [254, 475] on span "[GEOGRAPHIC_DATA]" at bounding box center [232, 471] width 83 height 15
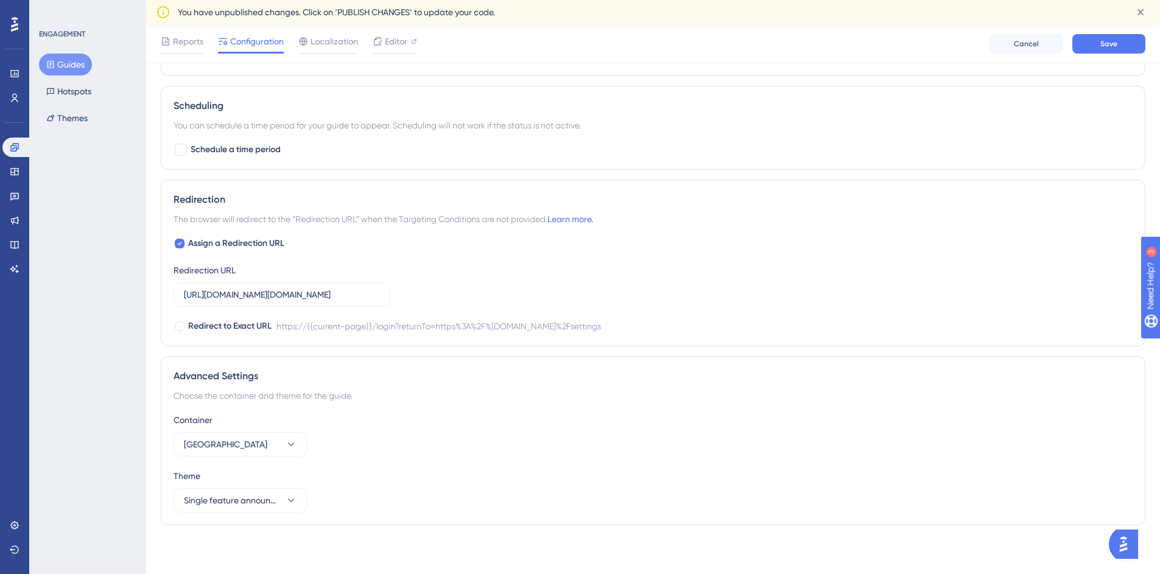
click at [583, 435] on div "Container Merchant Center" at bounding box center [652, 435] width 959 height 44
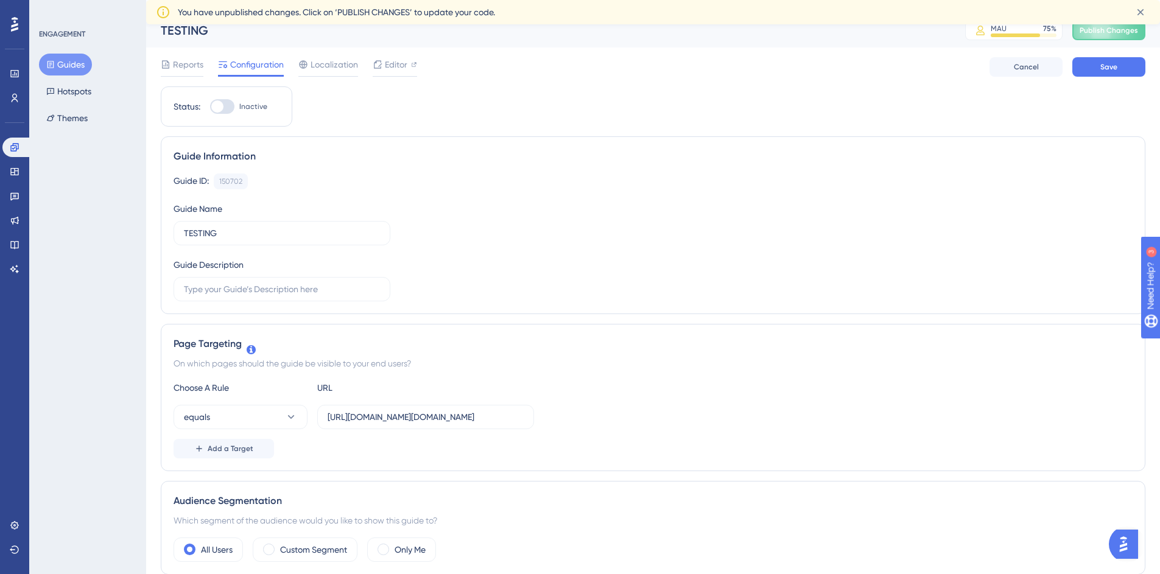
scroll to position [0, 0]
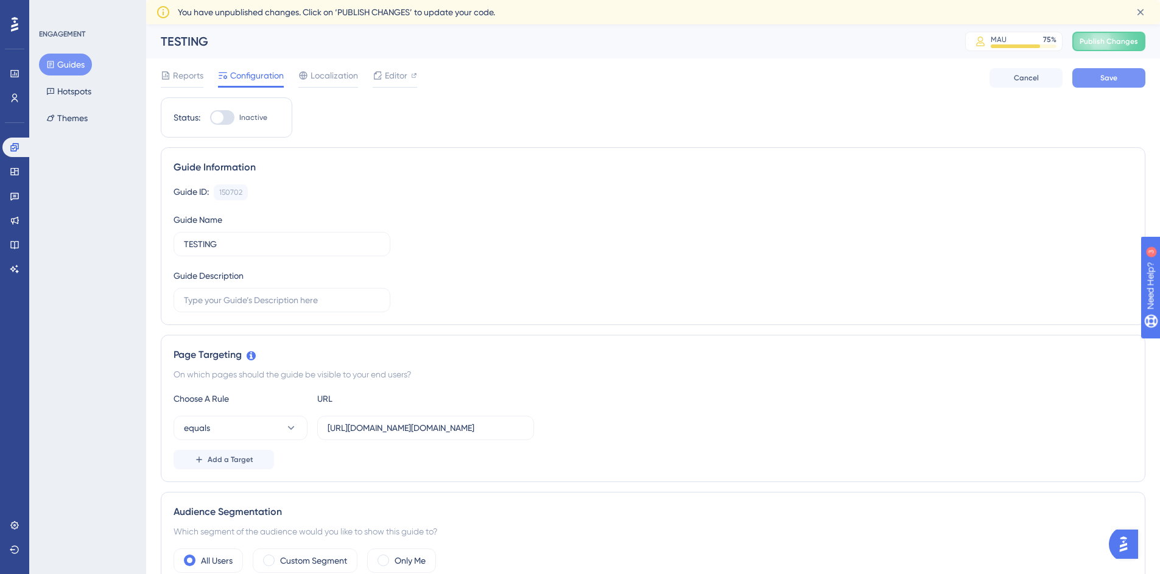
click at [1119, 75] on button "Save" at bounding box center [1108, 77] width 73 height 19
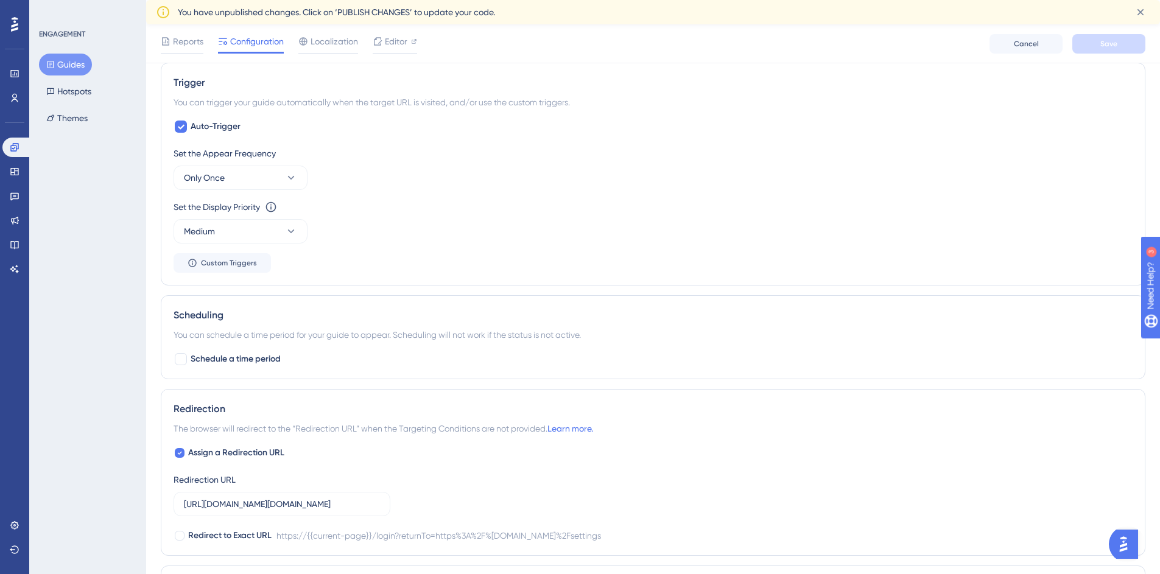
scroll to position [747, 0]
